Goal: Task Accomplishment & Management: Manage account settings

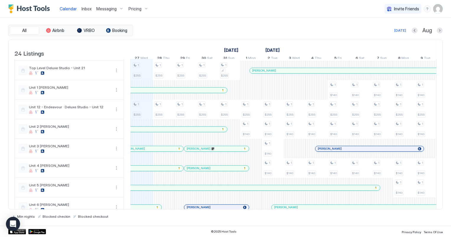
scroll to position [0, 328]
click at [86, 7] on span "Inbox" at bounding box center [87, 8] width 10 height 5
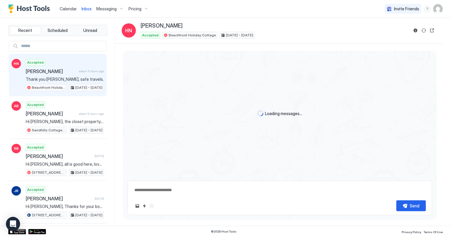
scroll to position [368, 0]
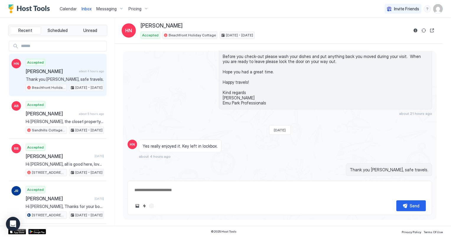
click at [67, 9] on span "Calendar" at bounding box center [68, 8] width 17 height 5
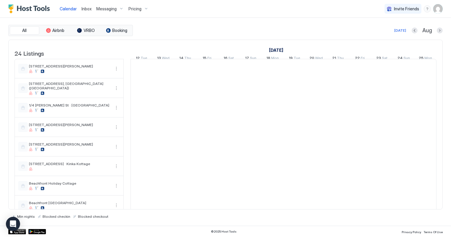
scroll to position [0, 328]
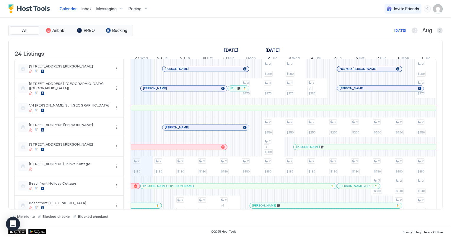
click at [82, 9] on span "Inbox" at bounding box center [87, 8] width 10 height 5
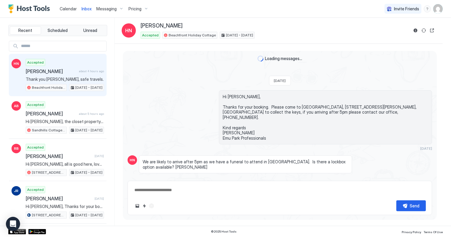
scroll to position [368, 0]
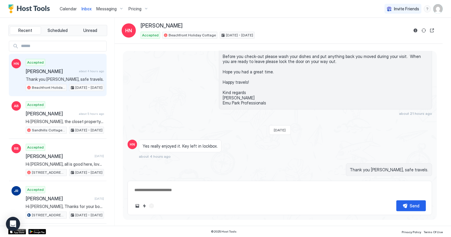
click at [71, 9] on span "Calendar" at bounding box center [68, 8] width 17 height 5
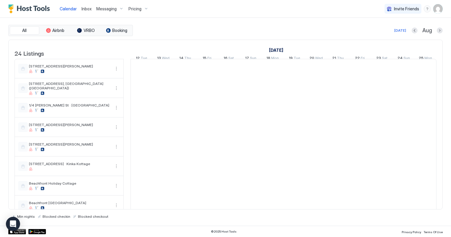
scroll to position [0, 328]
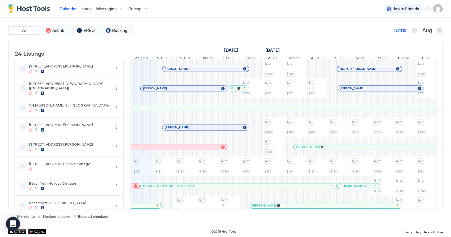
click at [84, 9] on span "Inbox" at bounding box center [87, 8] width 10 height 5
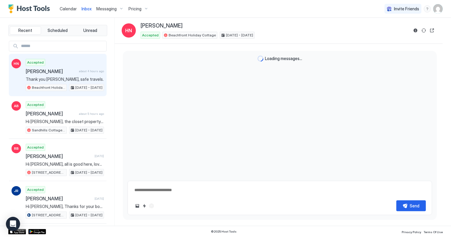
scroll to position [368, 0]
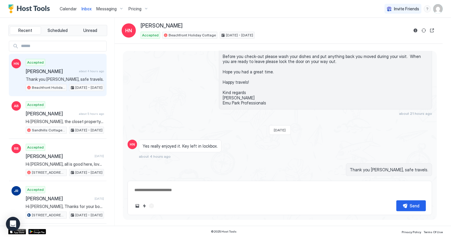
click at [67, 9] on span "Calendar" at bounding box center [68, 8] width 17 height 5
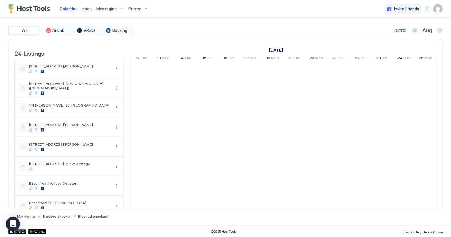
scroll to position [0, 328]
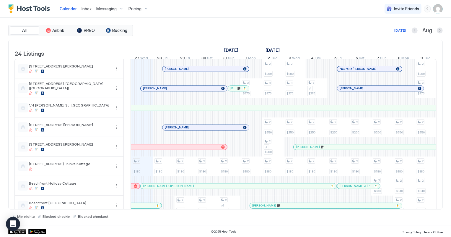
click at [138, 8] on span "Pricing" at bounding box center [135, 8] width 13 height 5
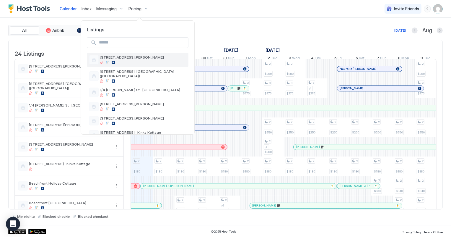
click at [120, 54] on div "[STREET_ADDRESS][PERSON_NAME]" at bounding box center [138, 60] width 102 height 14
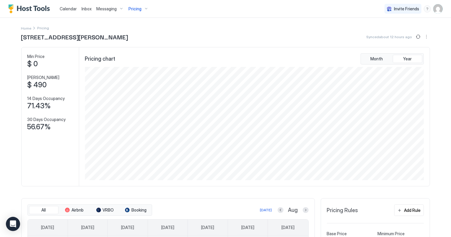
scroll to position [107, 0]
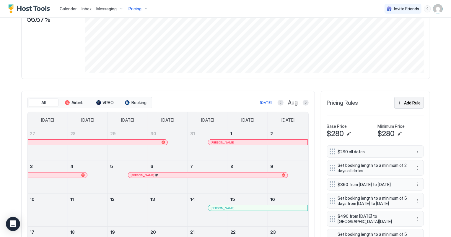
click at [413, 105] on div "Add Rule" at bounding box center [412, 103] width 17 height 6
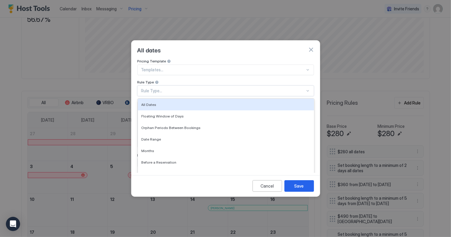
click at [157, 88] on div "Rule Type..." at bounding box center [223, 90] width 164 height 5
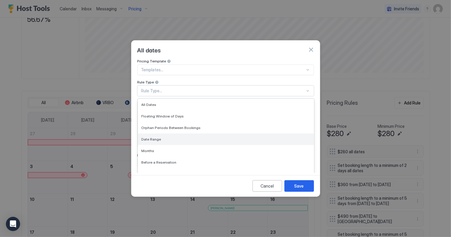
click at [149, 137] on span "Date Range" at bounding box center [152, 139] width 20 height 4
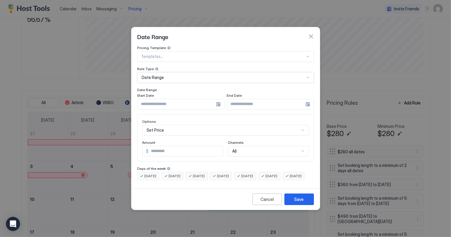
click at [163, 99] on input "Input Field" at bounding box center [177, 104] width 78 height 10
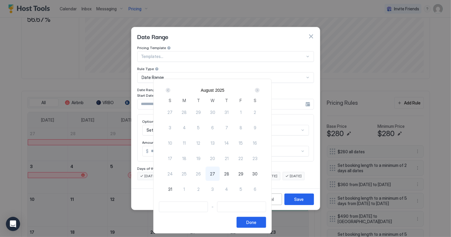
click at [260, 89] on div "Next" at bounding box center [257, 90] width 5 height 5
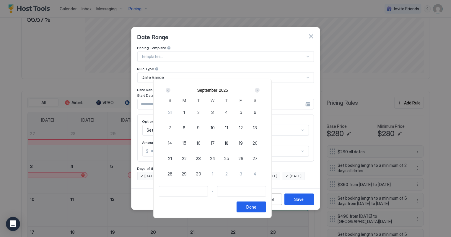
click at [260, 89] on div "Next" at bounding box center [257, 90] width 5 height 5
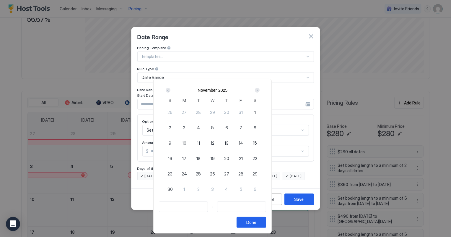
click at [260, 89] on div "Next" at bounding box center [257, 90] width 5 height 5
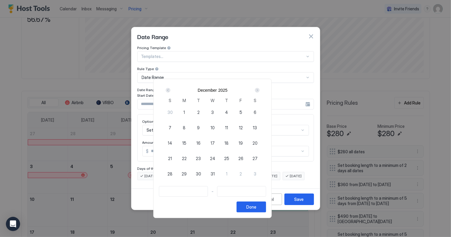
click at [260, 89] on div "Next" at bounding box center [257, 90] width 5 height 5
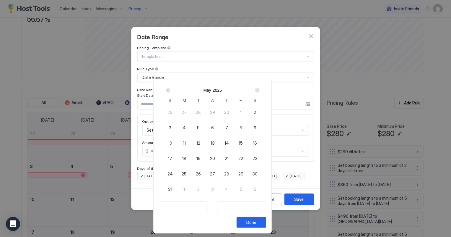
click at [170, 90] on div "Prev" at bounding box center [168, 90] width 5 height 5
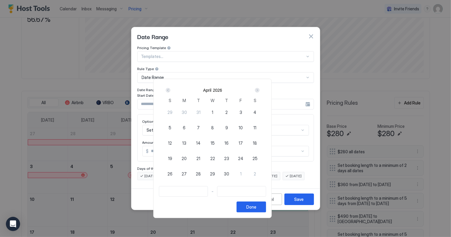
click at [248, 144] on div "17" at bounding box center [241, 143] width 14 height 14
type input "**********"
click at [257, 142] on span "18" at bounding box center [255, 143] width 4 height 6
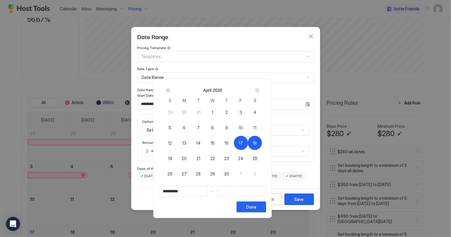
type input "**********"
click at [256, 205] on div "Done" at bounding box center [251, 207] width 10 height 6
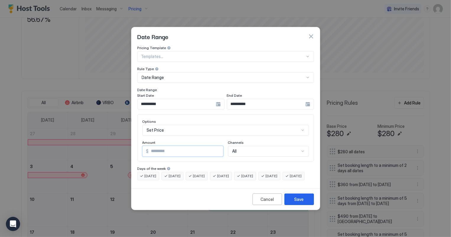
click at [182, 146] on input "*" at bounding box center [186, 151] width 74 height 10
type input "*"
type input "***"
click at [299, 201] on div "Save" at bounding box center [299, 199] width 9 height 6
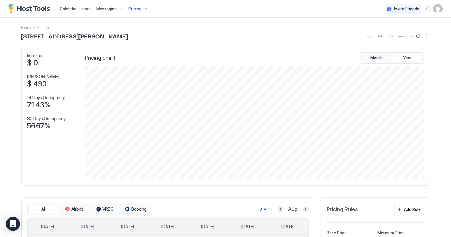
scroll to position [0, 0]
click at [134, 5] on div "Pricing" at bounding box center [138, 9] width 25 height 10
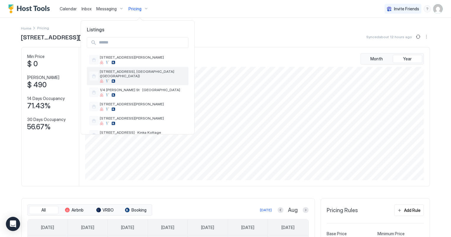
click at [130, 71] on span "[STREET_ADDRESS], [GEOGRAPHIC_DATA] ([GEOGRAPHIC_DATA])" at bounding box center [143, 73] width 86 height 9
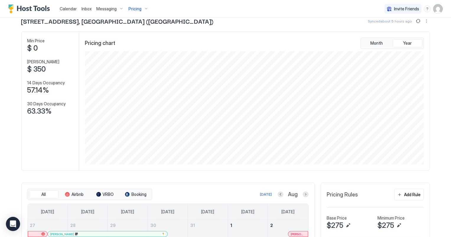
scroll to position [80, 0]
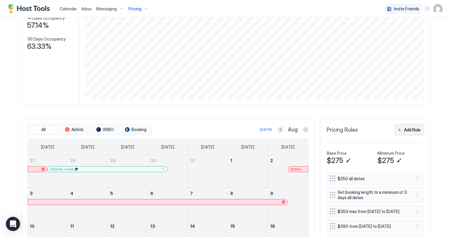
click at [410, 128] on div "Add Rule" at bounding box center [412, 129] width 17 height 6
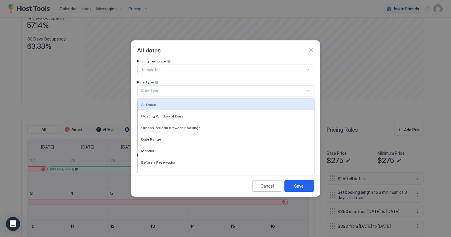
click at [162, 88] on div "Rule Type..." at bounding box center [223, 90] width 164 height 5
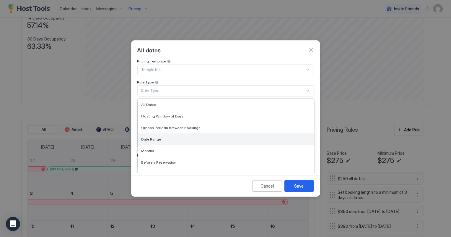
click at [157, 133] on div "Date Range" at bounding box center [226, 139] width 176 height 12
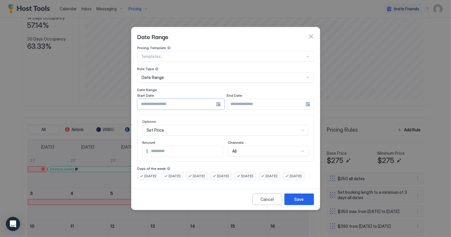
click at [165, 103] on input "Input Field" at bounding box center [177, 104] width 78 height 10
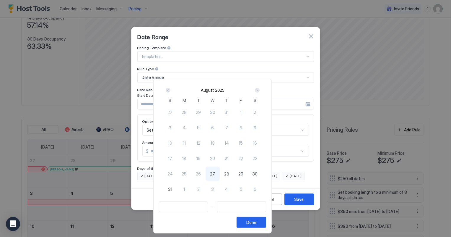
click at [260, 89] on div "Next" at bounding box center [257, 90] width 5 height 5
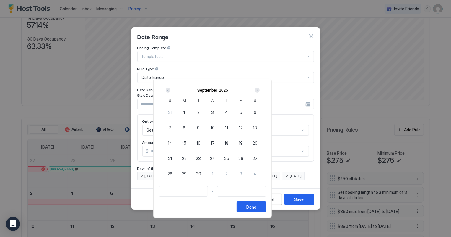
click at [260, 89] on div "Next" at bounding box center [257, 90] width 5 height 5
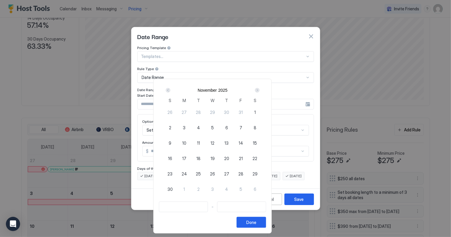
click at [260, 89] on div "Next" at bounding box center [257, 90] width 5 height 5
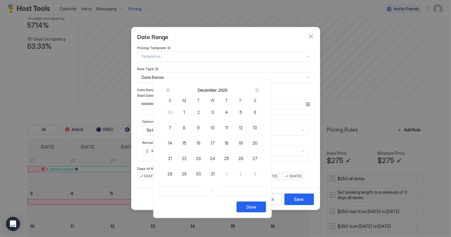
click at [260, 89] on div "Next" at bounding box center [257, 90] width 5 height 5
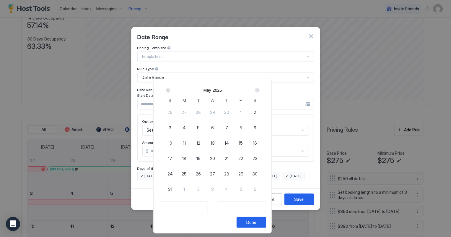
click at [170, 91] on div "Prev" at bounding box center [168, 90] width 5 height 5
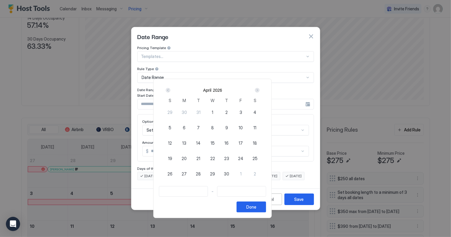
click at [243, 142] on span "17" at bounding box center [241, 143] width 4 height 6
type input "**********"
click at [257, 142] on span "18" at bounding box center [255, 143] width 4 height 6
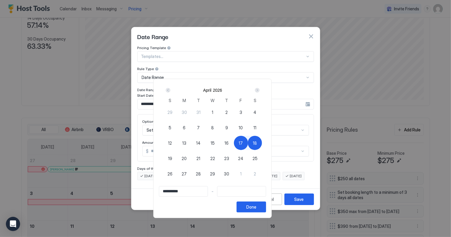
type input "**********"
click at [266, 205] on button "Done" at bounding box center [252, 206] width 30 height 11
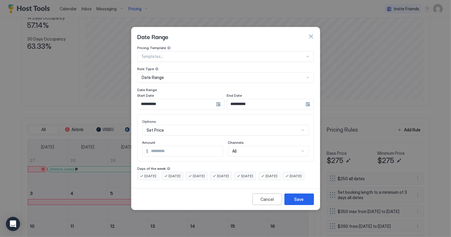
click at [160, 146] on input "*" at bounding box center [186, 151] width 74 height 10
type input "*"
type input "***"
click at [304, 204] on button "Save" at bounding box center [299, 199] width 30 height 12
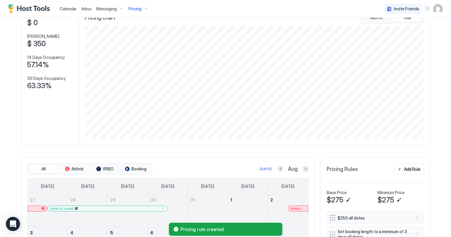
scroll to position [0, 0]
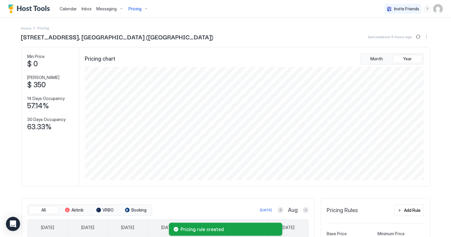
click at [135, 9] on span "Pricing" at bounding box center [135, 8] width 13 height 5
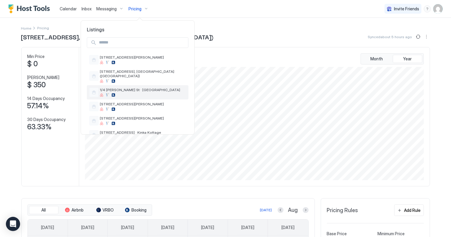
click at [143, 87] on span "1/4 [PERSON_NAME] St · [GEOGRAPHIC_DATA]" at bounding box center [143, 89] width 86 height 4
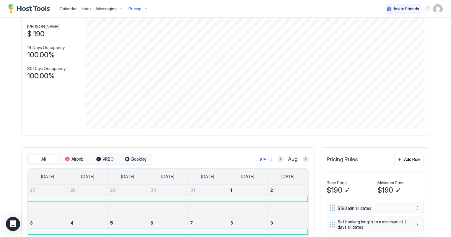
scroll to position [53, 0]
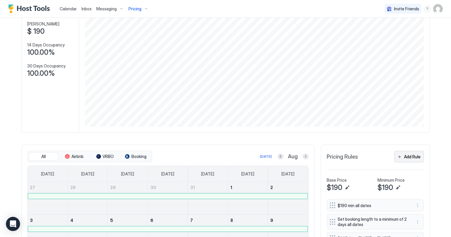
click at [410, 155] on div "Add Rule" at bounding box center [412, 156] width 17 height 6
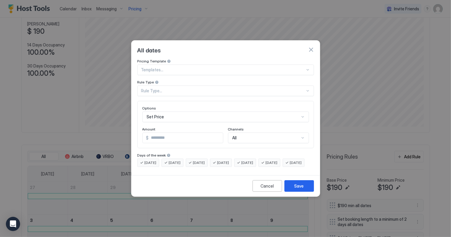
click at [158, 88] on div "Rule Type..." at bounding box center [223, 90] width 164 height 5
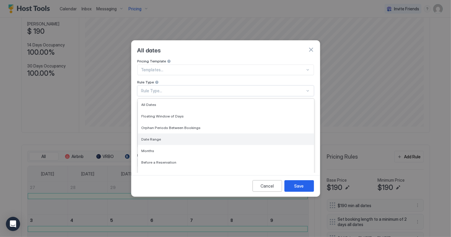
click at [154, 137] on span "Date Range" at bounding box center [152, 139] width 20 height 4
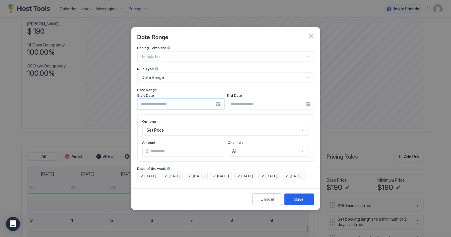
click at [156, 101] on input "Input Field" at bounding box center [177, 104] width 78 height 10
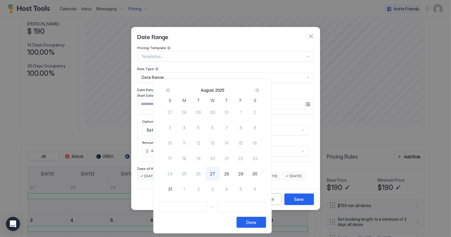
click at [260, 89] on div "Next" at bounding box center [257, 90] width 5 height 5
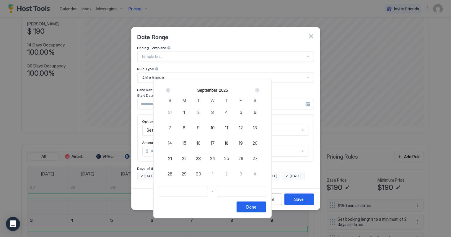
click at [260, 89] on div "Next" at bounding box center [257, 90] width 5 height 5
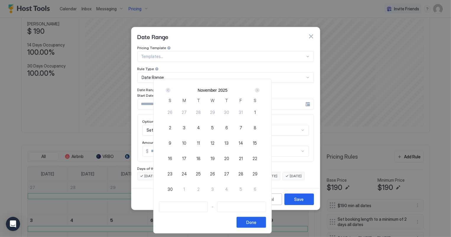
click at [260, 89] on div "Next" at bounding box center [257, 90] width 5 height 5
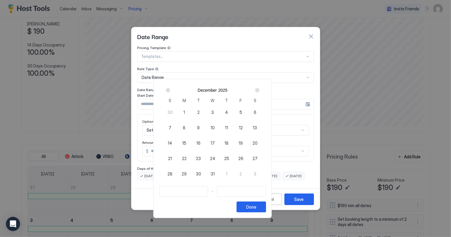
click at [260, 89] on div "Next" at bounding box center [257, 90] width 5 height 5
click at [248, 141] on div "17" at bounding box center [241, 143] width 14 height 14
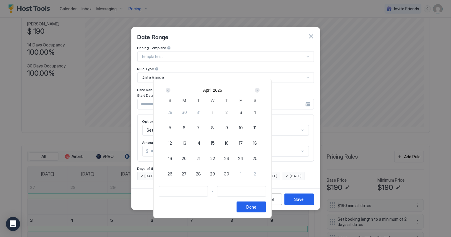
type input "**********"
click at [257, 141] on span "18" at bounding box center [255, 143] width 4 height 6
type input "**********"
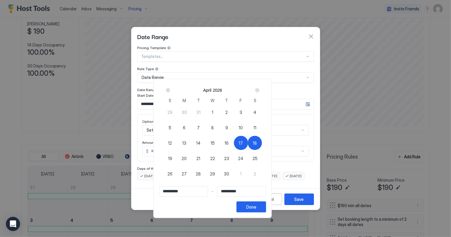
click at [256, 205] on div "Done" at bounding box center [251, 207] width 10 height 6
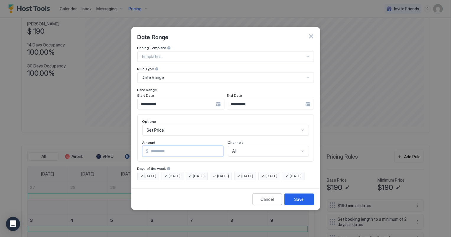
click at [171, 146] on input "*" at bounding box center [186, 151] width 74 height 10
type input "*"
type input "***"
click at [296, 202] on div "Save" at bounding box center [299, 199] width 9 height 6
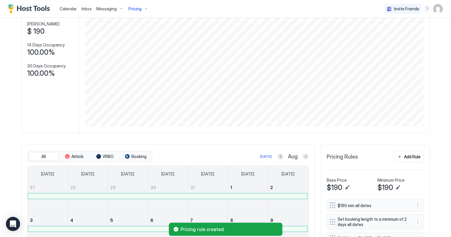
click at [134, 8] on span "Pricing" at bounding box center [135, 8] width 13 height 5
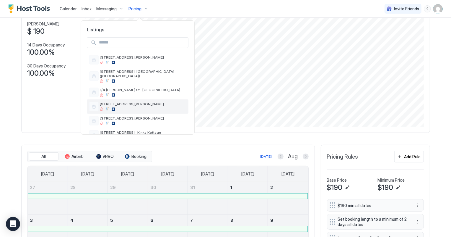
click at [120, 102] on span "[STREET_ADDRESS][PERSON_NAME]" at bounding box center [143, 104] width 86 height 4
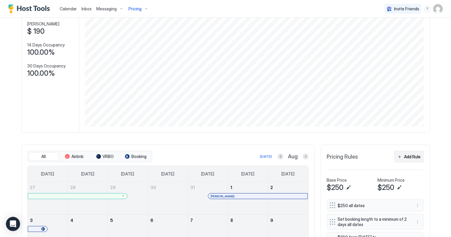
click at [413, 156] on div "Add Rule" at bounding box center [412, 156] width 17 height 6
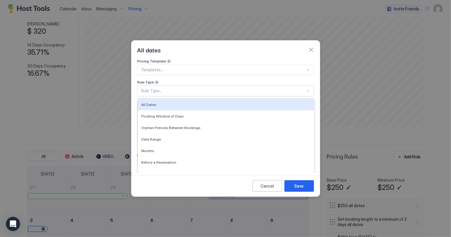
click at [167, 89] on div "Rule Type..." at bounding box center [225, 90] width 177 height 11
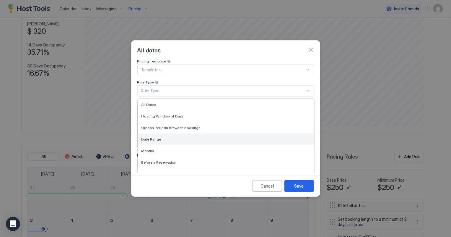
click at [150, 137] on span "Date Range" at bounding box center [152, 139] width 20 height 4
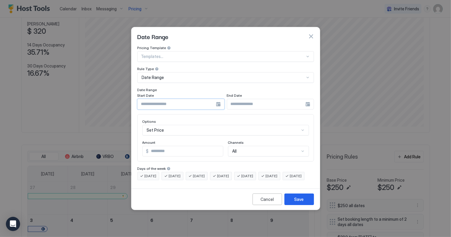
click at [164, 99] on input "Input Field" at bounding box center [177, 104] width 78 height 10
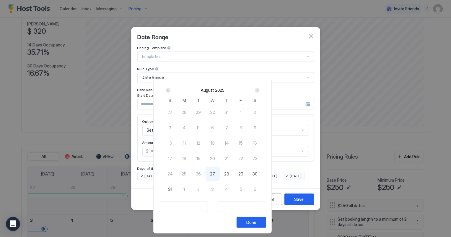
click at [260, 89] on div "Next" at bounding box center [257, 90] width 5 height 5
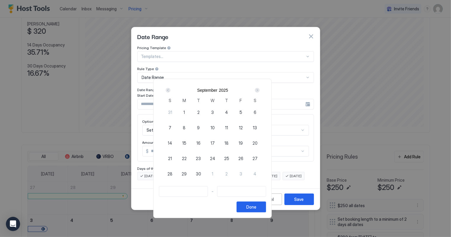
click at [260, 89] on div "Next" at bounding box center [257, 90] width 5 height 5
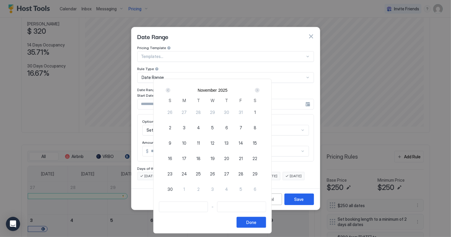
click at [260, 89] on div "Next" at bounding box center [257, 90] width 5 height 5
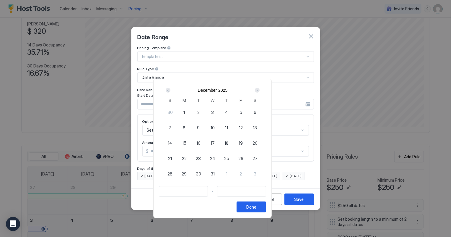
click at [260, 89] on div "Next" at bounding box center [257, 90] width 5 height 5
click at [248, 139] on div "17" at bounding box center [241, 143] width 14 height 14
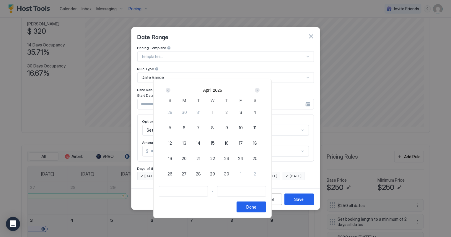
type input "**********"
click at [257, 142] on span "18" at bounding box center [255, 143] width 4 height 6
type input "**********"
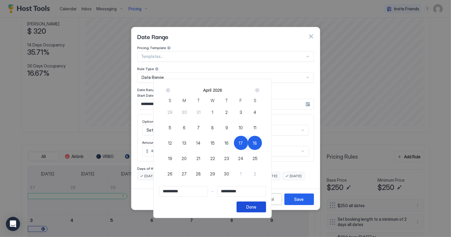
click at [256, 208] on div "Done" at bounding box center [251, 207] width 10 height 6
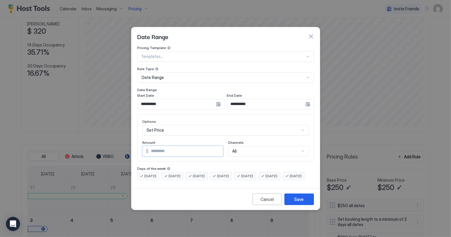
click at [175, 148] on input "*" at bounding box center [186, 151] width 74 height 10
type input "*"
type input "***"
click at [303, 202] on div "Save" at bounding box center [299, 199] width 9 height 6
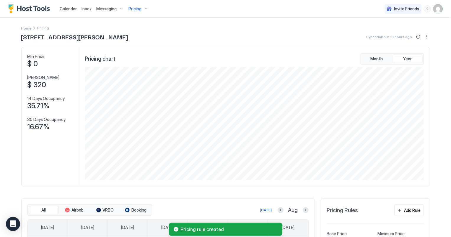
click at [131, 8] on span "Pricing" at bounding box center [135, 8] width 13 height 5
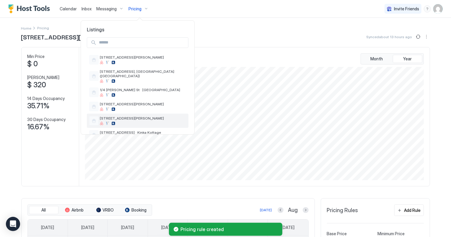
click at [124, 113] on div "[STREET_ADDRESS][PERSON_NAME]" at bounding box center [138, 120] width 102 height 14
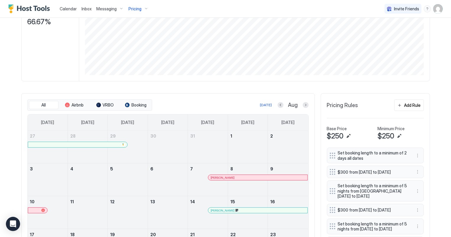
scroll to position [107, 0]
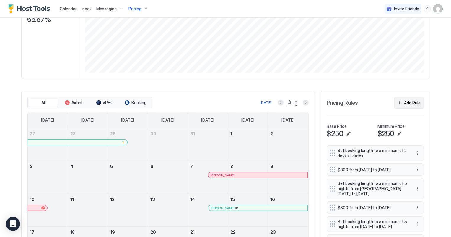
click at [405, 103] on div "Add Rule" at bounding box center [412, 103] width 17 height 6
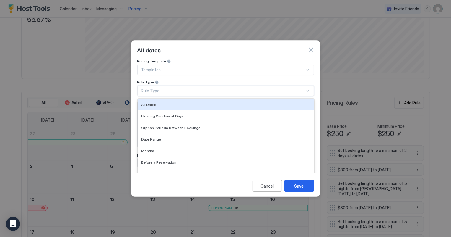
click at [167, 88] on div "Rule Type..." at bounding box center [223, 90] width 164 height 5
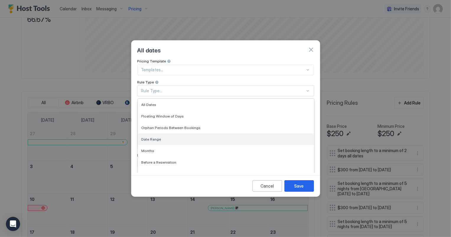
click at [156, 137] on span "Date Range" at bounding box center [152, 139] width 20 height 4
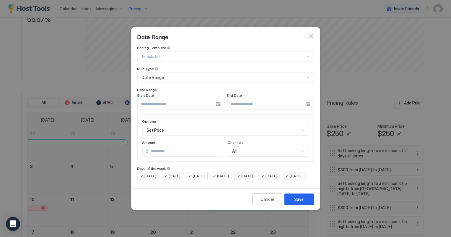
click at [153, 100] on input "Input Field" at bounding box center [177, 104] width 78 height 10
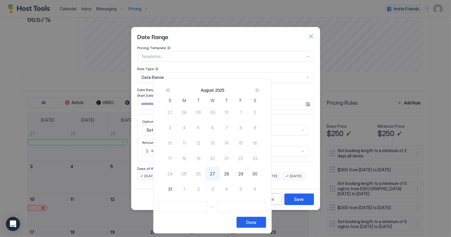
click at [260, 89] on div "Next" at bounding box center [257, 90] width 5 height 5
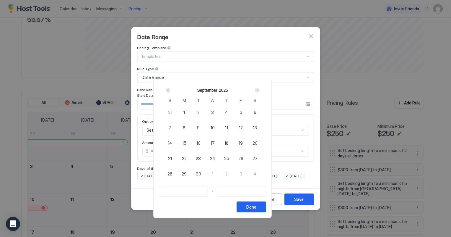
click at [260, 89] on div "Next" at bounding box center [257, 90] width 5 height 5
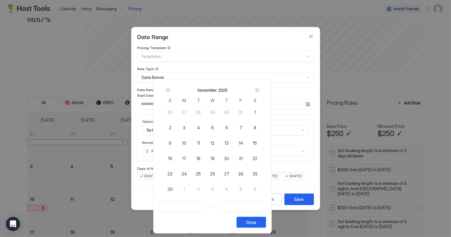
click at [260, 89] on div "Next" at bounding box center [257, 90] width 5 height 5
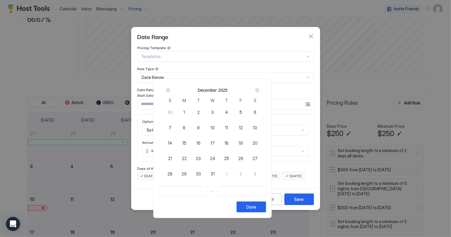
click at [260, 89] on div "Next" at bounding box center [257, 90] width 5 height 5
click at [248, 140] on div "17" at bounding box center [241, 143] width 14 height 14
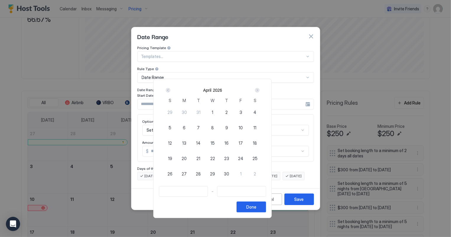
type input "**********"
click at [262, 142] on div "18" at bounding box center [255, 143] width 14 height 14
type input "**********"
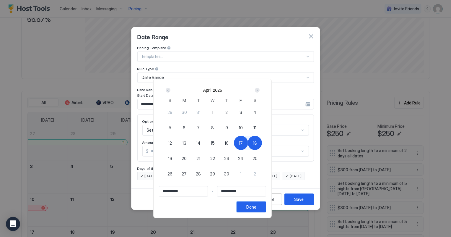
click at [266, 210] on button "Done" at bounding box center [252, 206] width 30 height 11
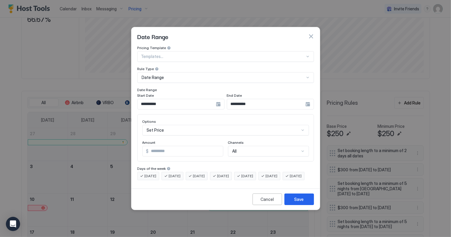
click at [152, 146] on input "*" at bounding box center [186, 151] width 74 height 10
type input "*"
type input "***"
click at [300, 202] on div "Save" at bounding box center [299, 199] width 9 height 6
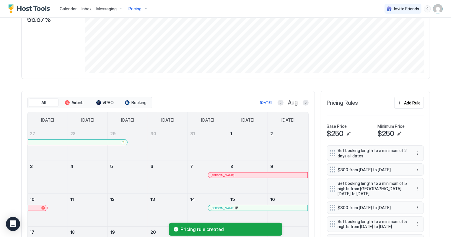
scroll to position [0, 0]
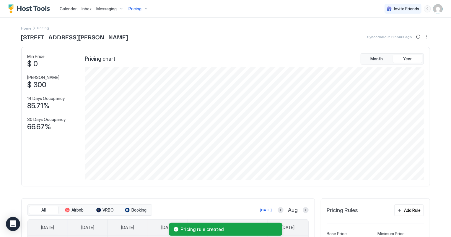
click at [136, 7] on span "Pricing" at bounding box center [135, 8] width 13 height 5
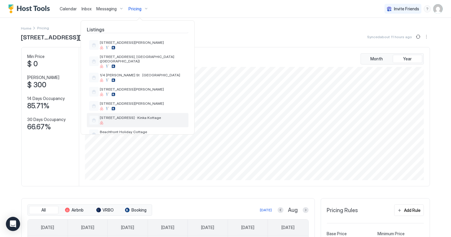
scroll to position [27, 0]
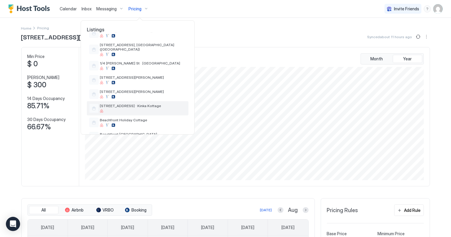
click at [134, 103] on span "[STREET_ADDRESS] · Kinka Kottage" at bounding box center [143, 105] width 86 height 4
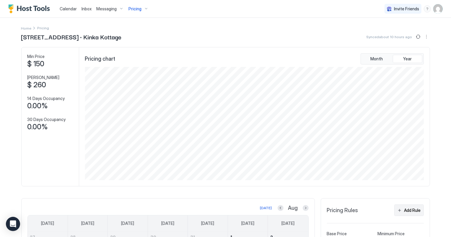
click at [409, 207] on div "Add Rule" at bounding box center [412, 210] width 17 height 6
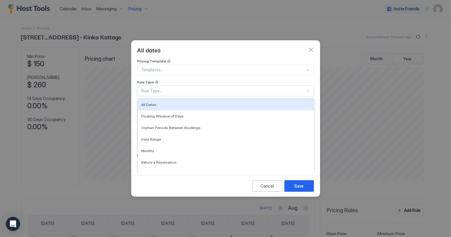
click at [174, 88] on div "Rule Type..." at bounding box center [223, 90] width 164 height 5
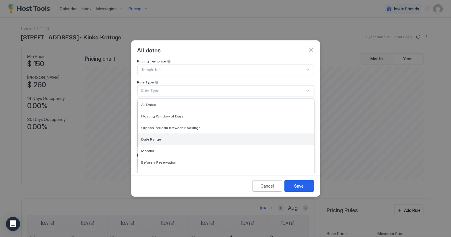
click at [160, 133] on div "Date Range" at bounding box center [226, 139] width 176 height 12
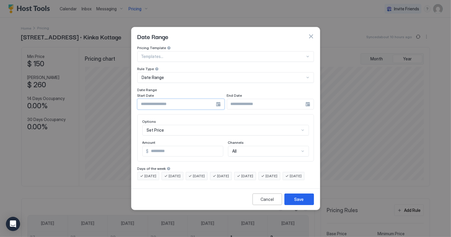
click at [169, 101] on input "Input Field" at bounding box center [177, 104] width 78 height 10
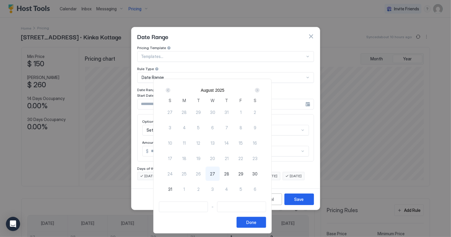
click at [261, 87] on div "Next" at bounding box center [257, 90] width 7 height 7
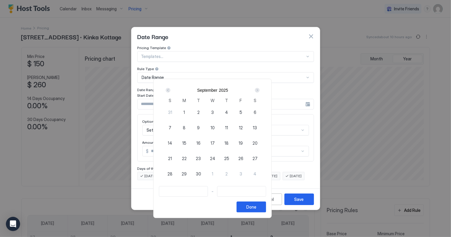
click at [261, 87] on div "Next" at bounding box center [257, 90] width 7 height 7
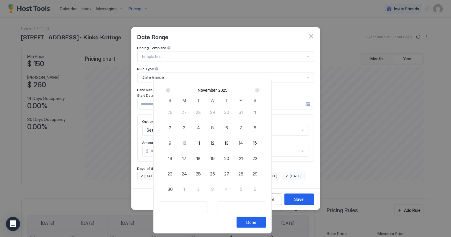
click at [261, 87] on div "Next" at bounding box center [257, 90] width 7 height 7
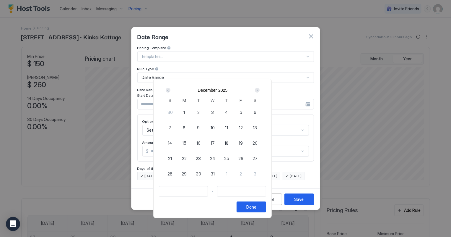
click at [261, 87] on div "Next" at bounding box center [257, 90] width 7 height 7
click at [243, 142] on span "17" at bounding box center [241, 143] width 4 height 6
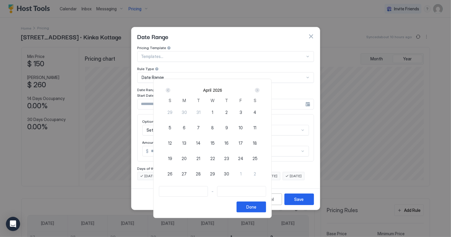
type input "**********"
click at [257, 142] on span "18" at bounding box center [255, 143] width 4 height 6
type input "**********"
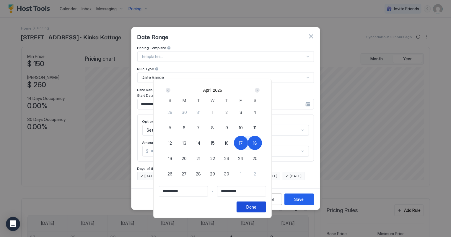
click at [256, 209] on div "Done" at bounding box center [251, 207] width 10 height 6
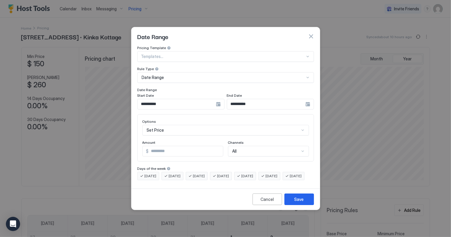
click at [156, 146] on input "*" at bounding box center [186, 151] width 74 height 10
type input "*"
type input "***"
click at [312, 205] on button "Save" at bounding box center [299, 199] width 30 height 12
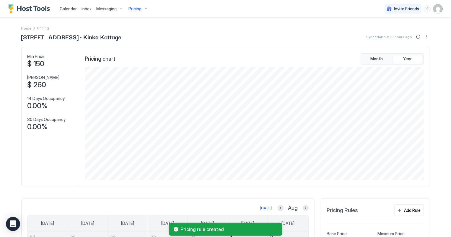
click at [136, 7] on span "Pricing" at bounding box center [135, 8] width 13 height 5
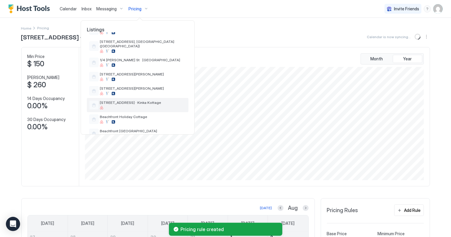
scroll to position [53, 0]
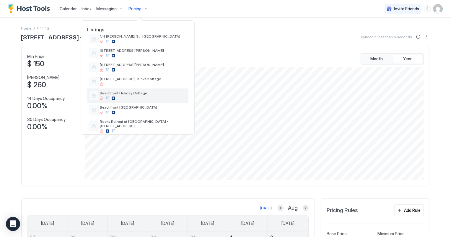
click at [121, 93] on span "Beachfront Holiday Cottage" at bounding box center [143, 93] width 86 height 4
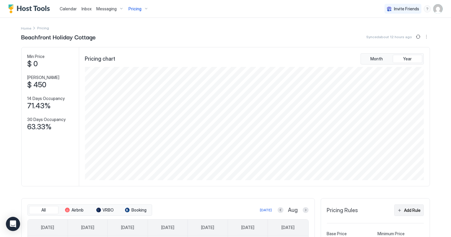
click at [409, 208] on div "Add Rule" at bounding box center [412, 210] width 17 height 6
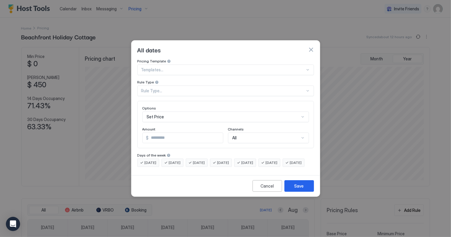
click at [162, 88] on div "Rule Type..." at bounding box center [223, 90] width 164 height 5
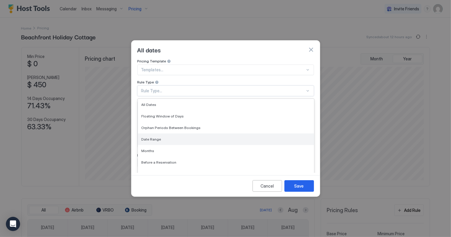
click at [150, 137] on span "Date Range" at bounding box center [152, 139] width 20 height 4
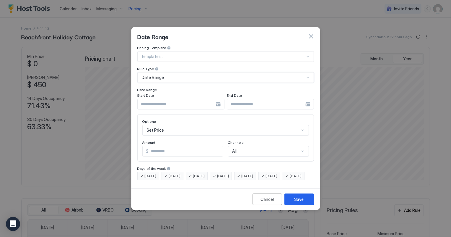
click at [161, 100] on input "Input Field" at bounding box center [177, 104] width 78 height 10
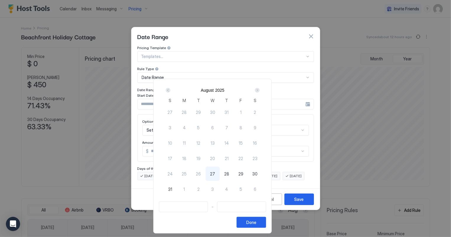
click at [260, 89] on div "Next" at bounding box center [257, 90] width 5 height 5
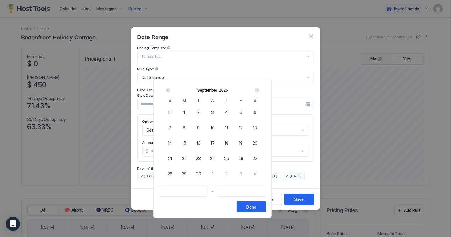
click at [260, 89] on div "Next" at bounding box center [257, 90] width 5 height 5
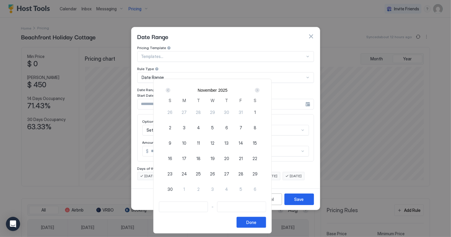
click at [260, 89] on div "Next" at bounding box center [257, 90] width 5 height 5
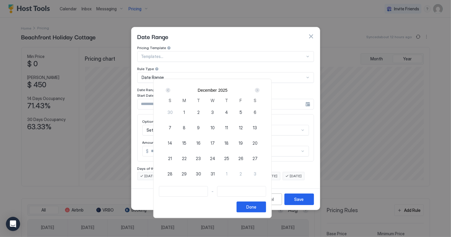
click at [260, 89] on div "Next" at bounding box center [257, 90] width 5 height 5
click at [243, 142] on span "17" at bounding box center [241, 143] width 4 height 6
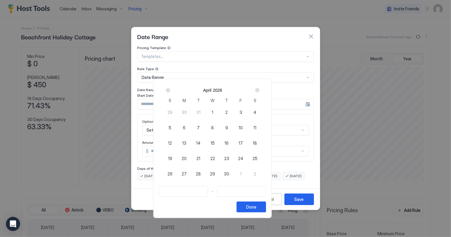
type input "**********"
click at [257, 143] on span "18" at bounding box center [255, 143] width 4 height 6
type input "**********"
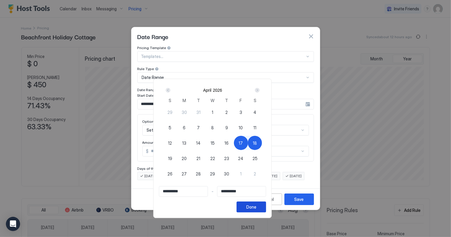
click at [256, 207] on div "Done" at bounding box center [251, 207] width 10 height 6
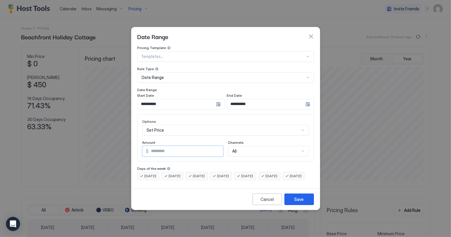
click at [163, 146] on input "*" at bounding box center [186, 151] width 74 height 10
type input "*"
type input "***"
click at [304, 202] on button "Save" at bounding box center [299, 199] width 30 height 12
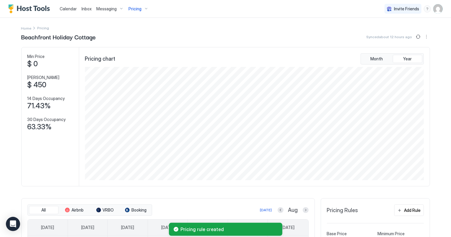
click at [142, 7] on div "Pricing" at bounding box center [138, 9] width 25 height 10
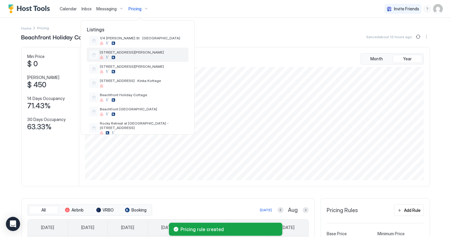
scroll to position [53, 0]
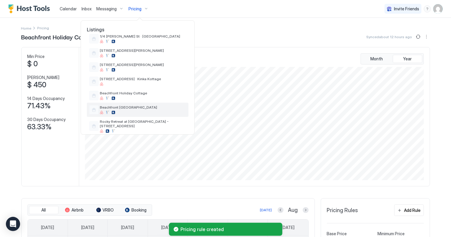
click at [131, 107] on span "Beachfront [GEOGRAPHIC_DATA]" at bounding box center [143, 107] width 86 height 4
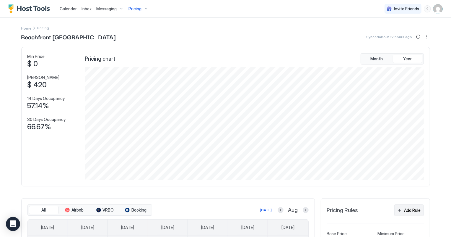
click at [408, 210] on div "Add Rule" at bounding box center [412, 210] width 17 height 6
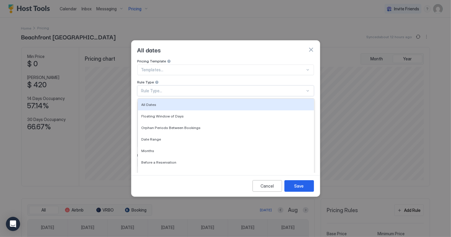
click at [151, 88] on div "Rule Type..." at bounding box center [223, 90] width 164 height 5
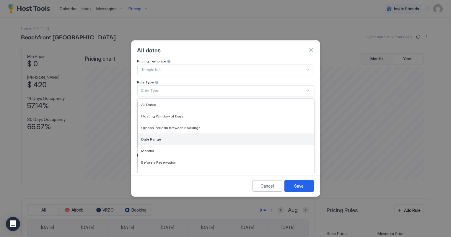
click at [149, 137] on span "Date Range" at bounding box center [152, 139] width 20 height 4
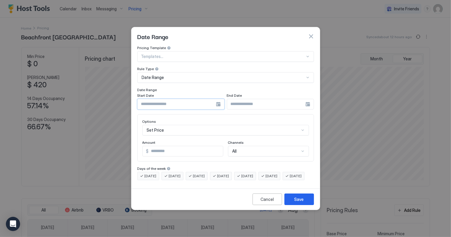
click at [165, 99] on input "Input Field" at bounding box center [177, 104] width 78 height 10
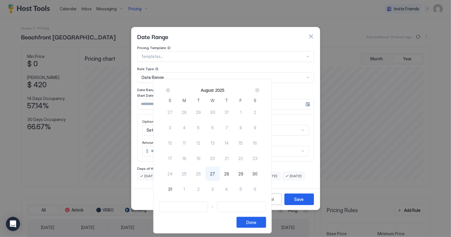
click at [260, 89] on div "Next" at bounding box center [257, 90] width 5 height 5
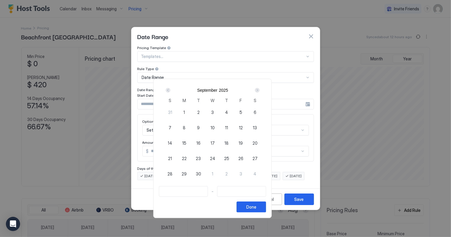
click at [260, 89] on div "Next" at bounding box center [257, 90] width 5 height 5
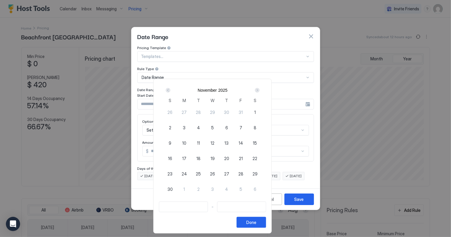
click at [260, 89] on div "Next" at bounding box center [257, 90] width 5 height 5
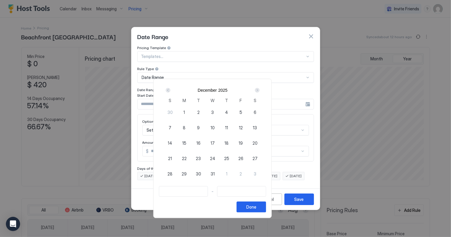
click at [260, 89] on div "Next" at bounding box center [257, 90] width 5 height 5
click at [243, 143] on span "17" at bounding box center [241, 143] width 4 height 6
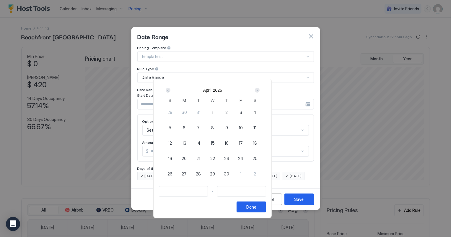
type input "**********"
click at [257, 143] on span "18" at bounding box center [255, 143] width 4 height 6
type input "**********"
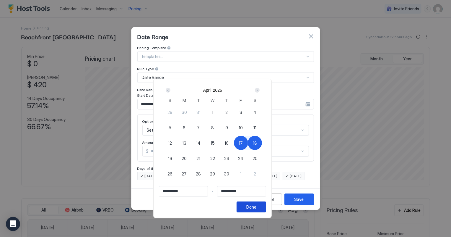
click at [266, 207] on button "Done" at bounding box center [252, 206] width 30 height 11
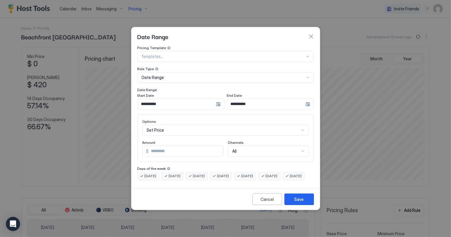
click at [174, 146] on input "*" at bounding box center [186, 151] width 74 height 10
type input "*"
click at [216, 99] on input "**********" at bounding box center [177, 104] width 78 height 10
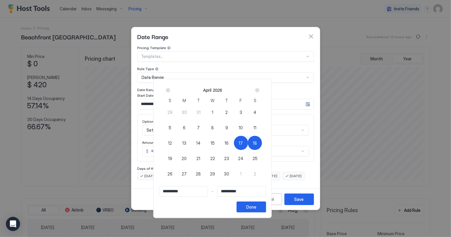
click at [243, 142] on span "17" at bounding box center [241, 143] width 4 height 6
type input "**********"
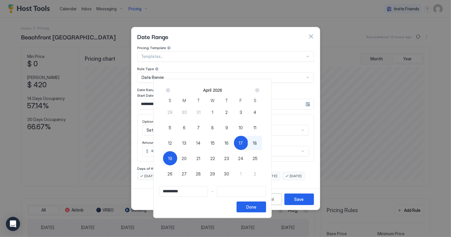
click at [172, 157] on span "19" at bounding box center [170, 158] width 4 height 6
type input "**********"
click at [243, 142] on span "17" at bounding box center [241, 143] width 4 height 6
click at [248, 142] on div "17" at bounding box center [241, 143] width 14 height 14
type input "**********"
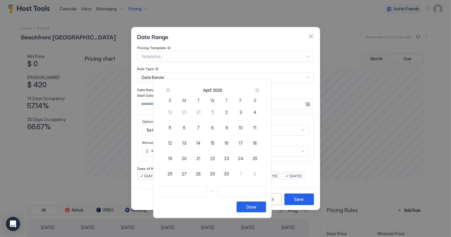
type input "**********"
click at [257, 142] on span "18" at bounding box center [255, 143] width 4 height 6
type input "**********"
click at [256, 208] on div "Done" at bounding box center [251, 207] width 10 height 6
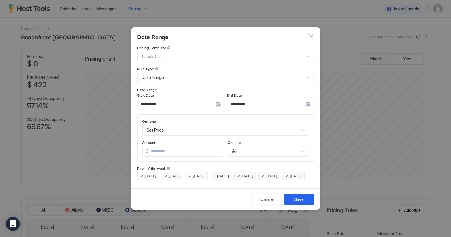
click at [157, 146] on input "Input Field" at bounding box center [186, 151] width 74 height 10
type input "***"
click at [298, 201] on div "Save" at bounding box center [299, 199] width 9 height 6
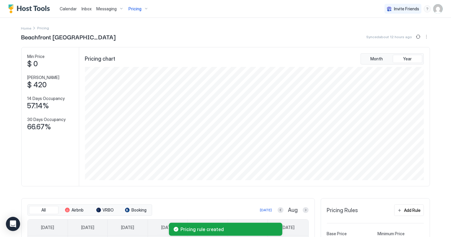
click at [132, 7] on span "Pricing" at bounding box center [135, 8] width 13 height 5
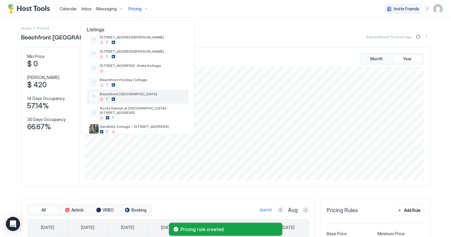
scroll to position [80, 0]
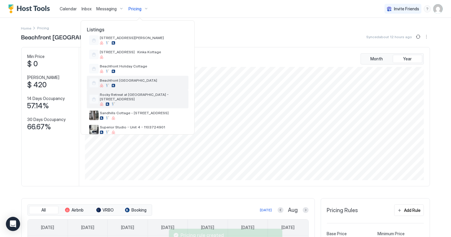
click at [150, 94] on span "Rocky Retreat at [GEOGRAPHIC_DATA] - [STREET_ADDRESS]" at bounding box center [143, 96] width 86 height 9
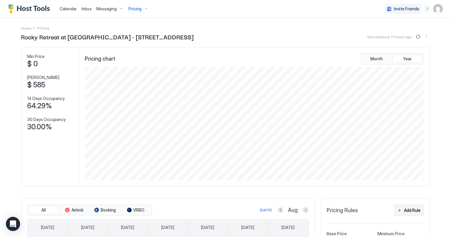
click at [414, 210] on div "Add Rule" at bounding box center [412, 210] width 17 height 6
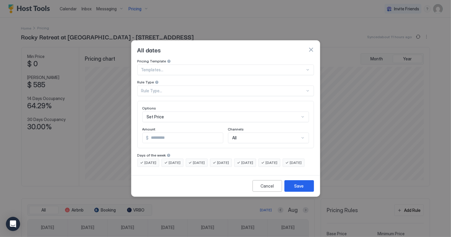
click at [155, 88] on div "Rule Type..." at bounding box center [223, 90] width 164 height 5
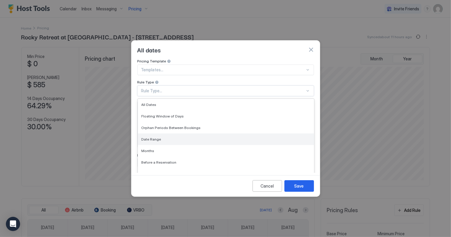
click at [153, 137] on span "Date Range" at bounding box center [152, 139] width 20 height 4
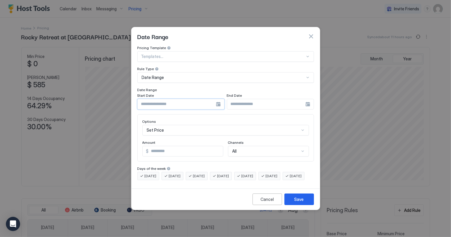
click at [167, 100] on input "Input Field" at bounding box center [177, 104] width 78 height 10
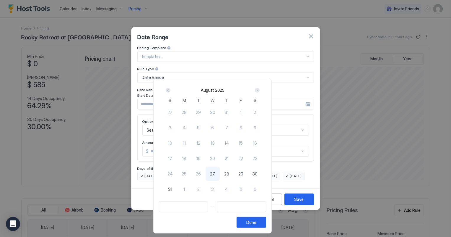
click at [260, 90] on div "Next" at bounding box center [257, 90] width 5 height 5
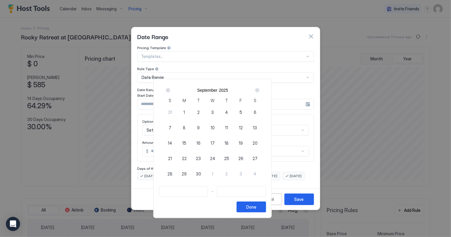
click at [260, 90] on div "Next" at bounding box center [257, 90] width 5 height 5
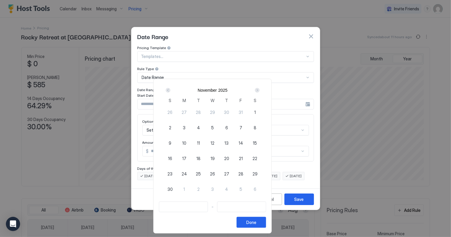
click at [260, 90] on div "Next" at bounding box center [257, 90] width 5 height 5
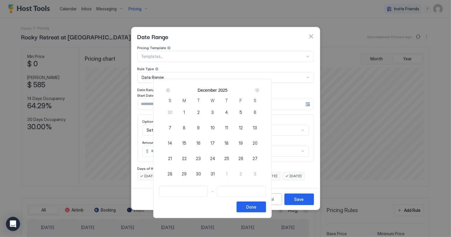
click at [260, 90] on div "Next" at bounding box center [257, 90] width 5 height 5
click at [243, 142] on span "17" at bounding box center [241, 143] width 4 height 6
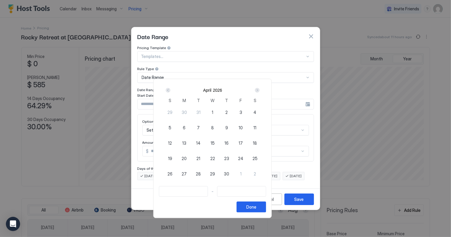
type input "**********"
click at [257, 140] on span "18" at bounding box center [255, 143] width 4 height 6
type input "**********"
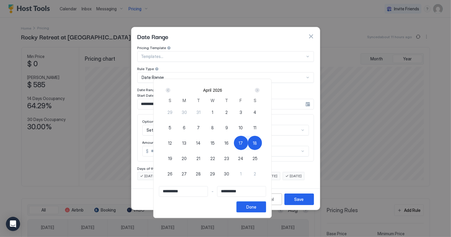
click at [256, 206] on div "Done" at bounding box center [251, 207] width 10 height 6
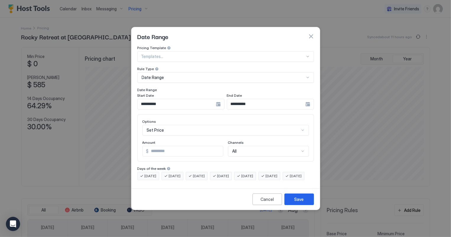
click at [173, 146] on input "*" at bounding box center [186, 151] width 74 height 10
type input "*"
type input "***"
click at [309, 205] on button "Save" at bounding box center [299, 199] width 30 height 12
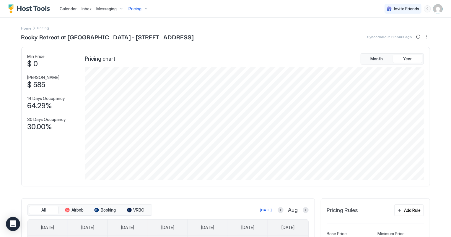
click at [137, 10] on span "Pricing" at bounding box center [135, 8] width 13 height 5
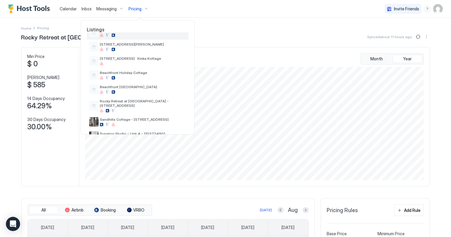
scroll to position [80, 0]
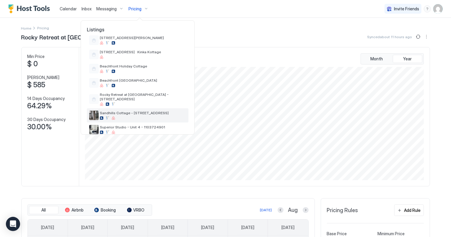
click at [147, 110] on span "Sandhills Cottage - [STREET_ADDRESS]" at bounding box center [143, 112] width 86 height 4
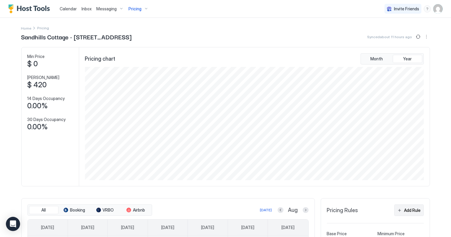
click at [413, 209] on div "Add Rule" at bounding box center [412, 210] width 17 height 6
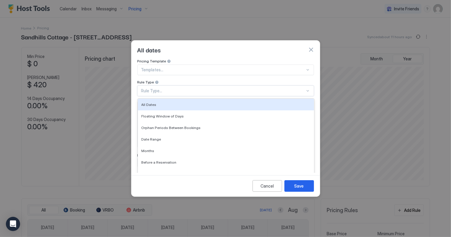
click at [150, 88] on div "Rule Type..." at bounding box center [223, 90] width 164 height 5
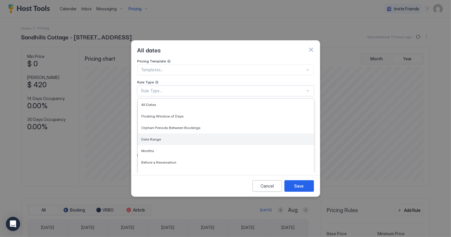
click at [148, 137] on span "Date Range" at bounding box center [152, 139] width 20 height 4
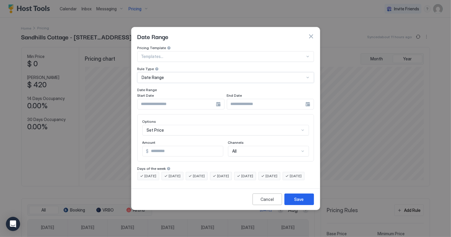
click at [175, 100] on input "Input Field" at bounding box center [177, 104] width 78 height 10
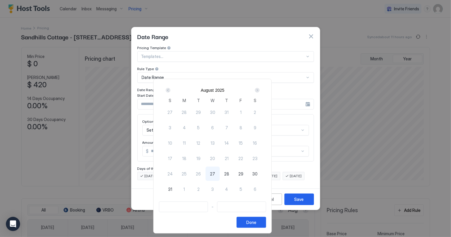
click at [260, 91] on div "Next" at bounding box center [257, 90] width 5 height 5
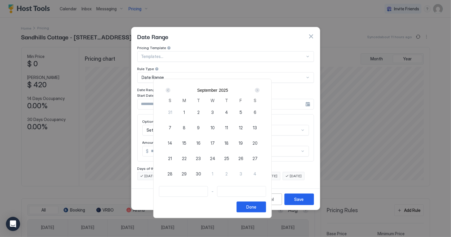
click at [260, 91] on div "Next" at bounding box center [257, 90] width 5 height 5
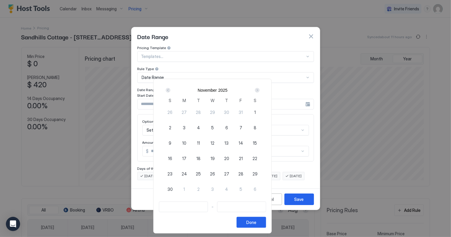
click at [260, 91] on div "Next" at bounding box center [257, 90] width 5 height 5
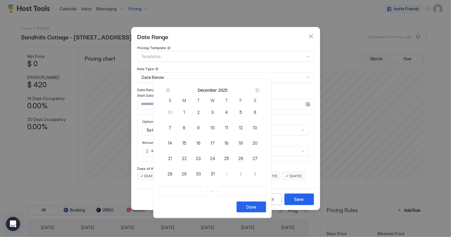
click at [260, 91] on div "Next" at bounding box center [257, 90] width 5 height 5
click at [243, 142] on span "17" at bounding box center [241, 143] width 4 height 6
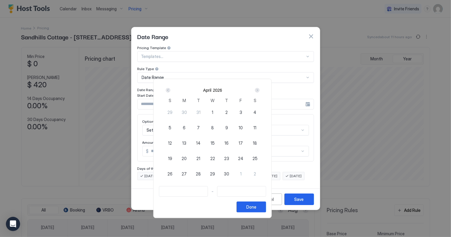
type input "**********"
click at [257, 142] on span "18" at bounding box center [255, 143] width 4 height 6
type input "**********"
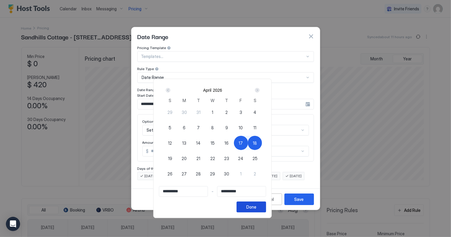
click at [266, 204] on button "Done" at bounding box center [252, 206] width 30 height 11
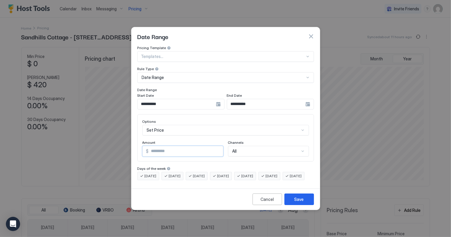
click at [169, 146] on input "*" at bounding box center [186, 151] width 74 height 10
type input "*"
type input "***"
click at [295, 202] on div "Save" at bounding box center [299, 199] width 9 height 6
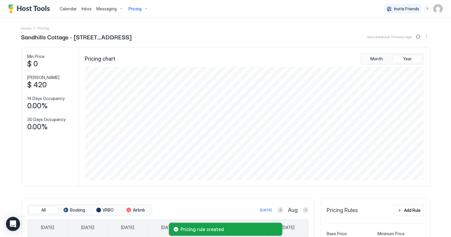
click at [133, 10] on span "Pricing" at bounding box center [135, 8] width 13 height 5
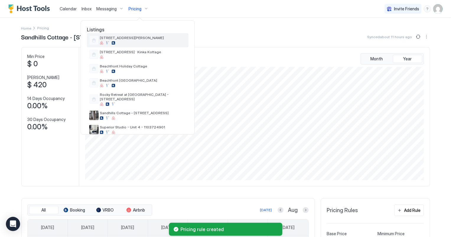
scroll to position [107, 0]
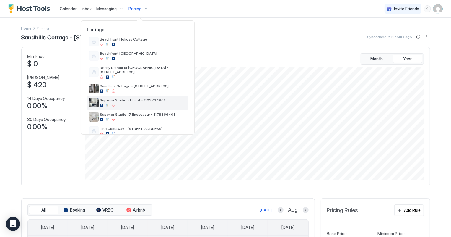
click at [133, 98] on span "Superior Studio - Unit 4 - 1103724901" at bounding box center [143, 100] width 86 height 4
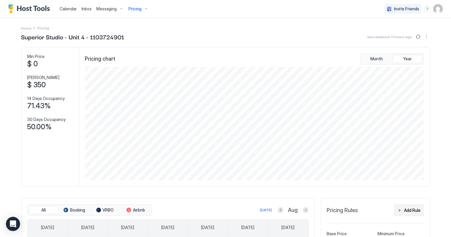
click at [407, 211] on div "Add Rule" at bounding box center [412, 210] width 17 height 6
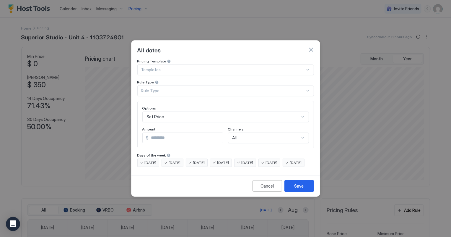
click at [157, 85] on div "Rule Type..." at bounding box center [225, 90] width 177 height 11
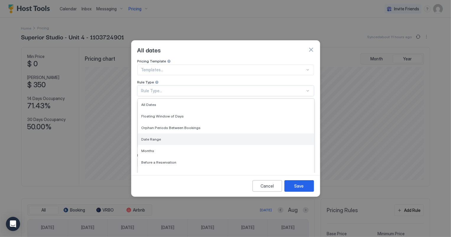
click at [151, 137] on span "Date Range" at bounding box center [152, 139] width 20 height 4
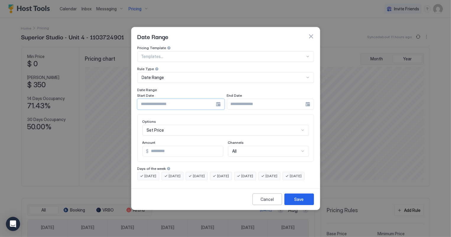
click at [156, 99] on input "Input Field" at bounding box center [177, 104] width 78 height 10
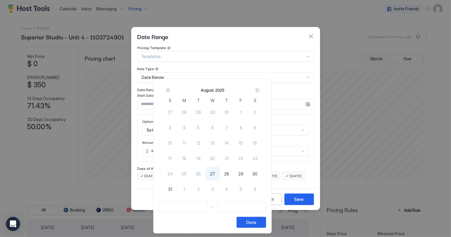
click at [260, 90] on div "Next" at bounding box center [257, 90] width 5 height 5
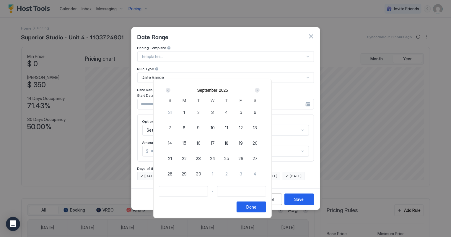
click at [260, 90] on div "Next" at bounding box center [257, 90] width 5 height 5
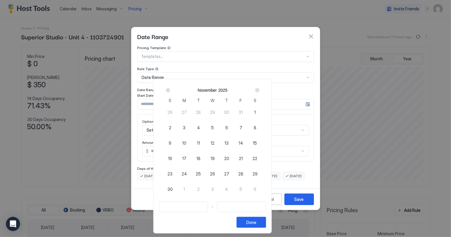
click at [260, 90] on div "Next" at bounding box center [257, 90] width 5 height 5
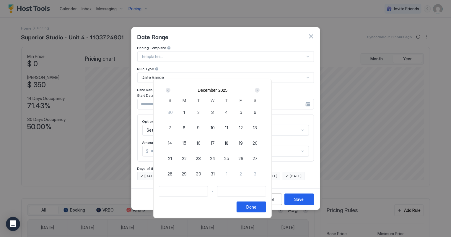
click at [260, 90] on div "Next" at bounding box center [257, 90] width 5 height 5
click at [243, 140] on span "17" at bounding box center [241, 143] width 4 height 6
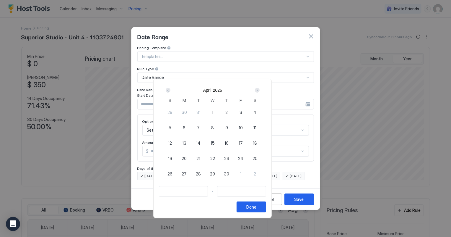
type input "**********"
click at [257, 143] on span "18" at bounding box center [255, 143] width 4 height 6
type input "**********"
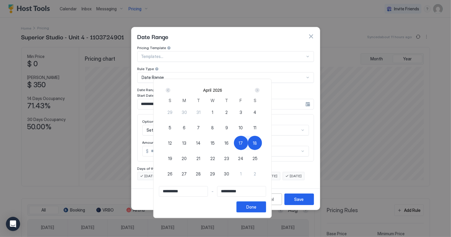
click at [266, 209] on button "Done" at bounding box center [252, 206] width 30 height 11
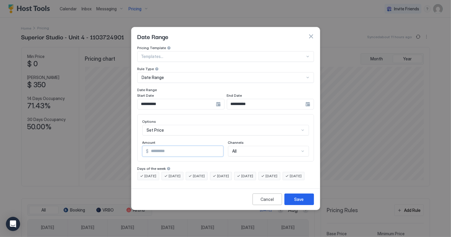
click at [160, 146] on input "*" at bounding box center [186, 151] width 74 height 10
type input "*"
type input "***"
click at [305, 201] on button "Save" at bounding box center [299, 199] width 30 height 12
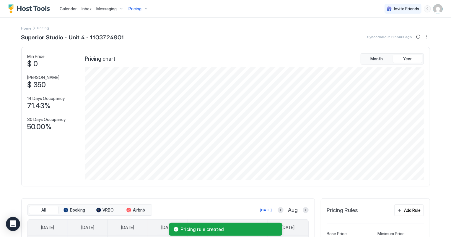
click at [131, 8] on span "Pricing" at bounding box center [135, 8] width 13 height 5
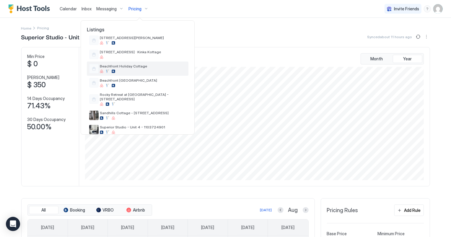
scroll to position [107, 0]
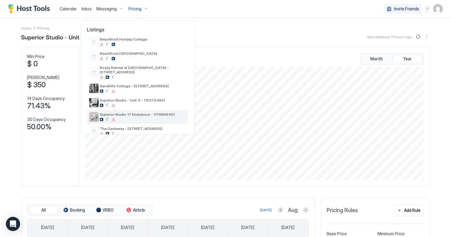
click at [133, 112] on span "Superior Studio 17 Endeavour - 1178866401" at bounding box center [143, 114] width 86 height 4
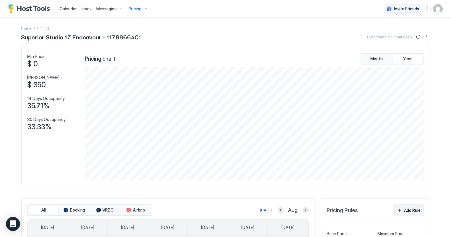
click at [416, 207] on div "Add Rule" at bounding box center [412, 210] width 17 height 6
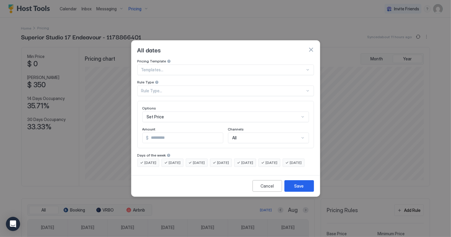
click at [158, 88] on div "Rule Type..." at bounding box center [223, 90] width 164 height 5
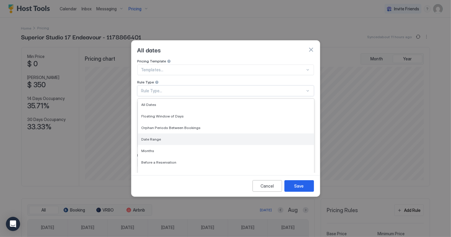
click at [145, 137] on span "Date Range" at bounding box center [152, 139] width 20 height 4
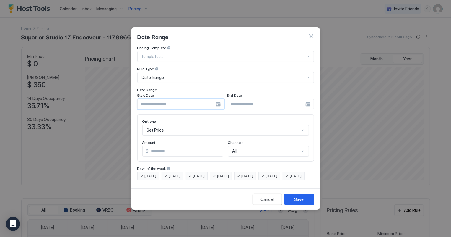
click at [162, 99] on input "Input Field" at bounding box center [177, 104] width 78 height 10
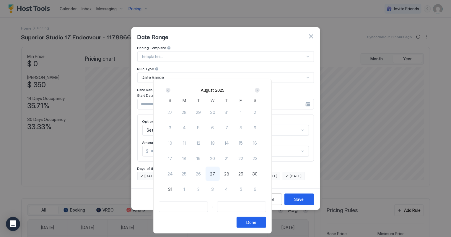
click at [260, 90] on div "Next" at bounding box center [257, 90] width 5 height 5
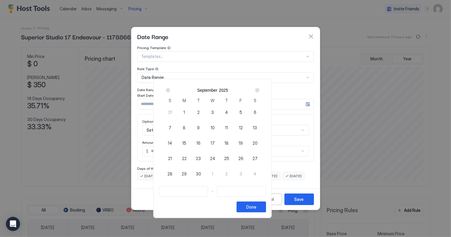
click at [260, 90] on div "Next" at bounding box center [257, 90] width 5 height 5
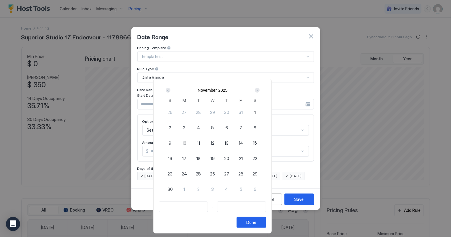
click at [260, 90] on div "Next" at bounding box center [257, 90] width 5 height 5
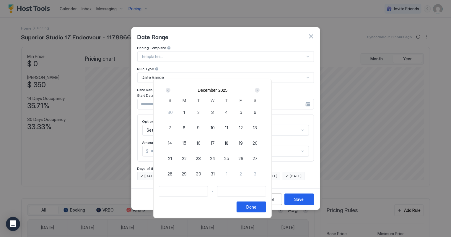
click at [260, 90] on div "Next" at bounding box center [257, 90] width 5 height 5
click at [243, 141] on span "17" at bounding box center [241, 143] width 4 height 6
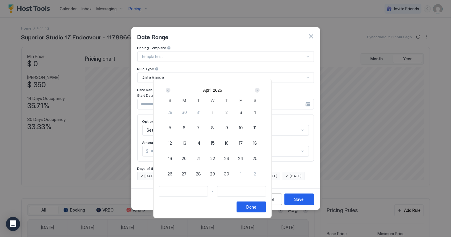
type input "**********"
click at [257, 143] on span "18" at bounding box center [255, 143] width 4 height 6
type input "**********"
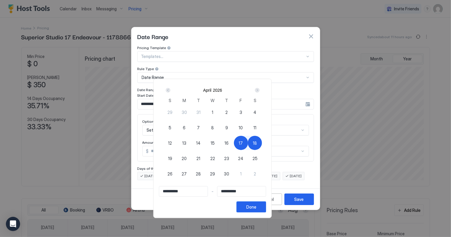
click at [266, 209] on button "Done" at bounding box center [252, 206] width 30 height 11
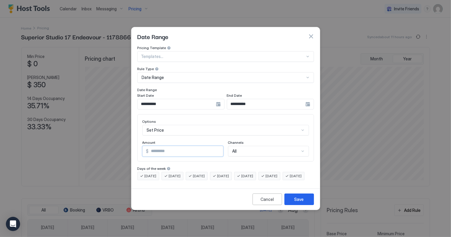
click at [158, 146] on input "*" at bounding box center [186, 151] width 74 height 10
type input "*"
type input "***"
click at [297, 205] on button "Save" at bounding box center [299, 199] width 30 height 12
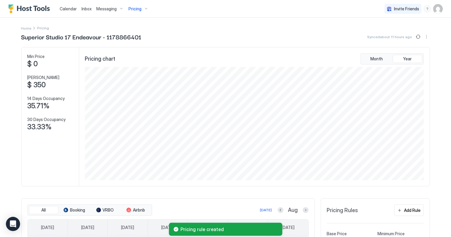
click at [139, 10] on span "Pricing" at bounding box center [135, 8] width 13 height 5
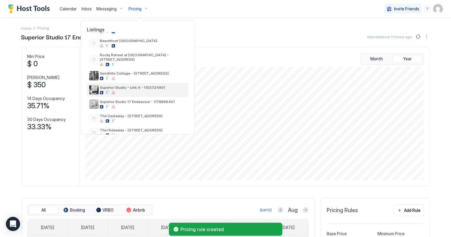
scroll to position [134, 0]
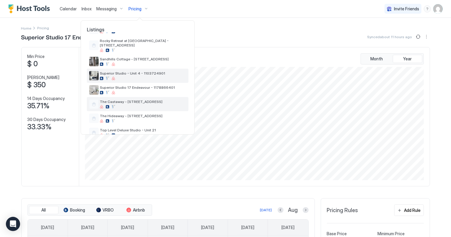
click at [147, 99] on span "The Castaway - [STREET_ADDRESS]" at bounding box center [143, 101] width 86 height 4
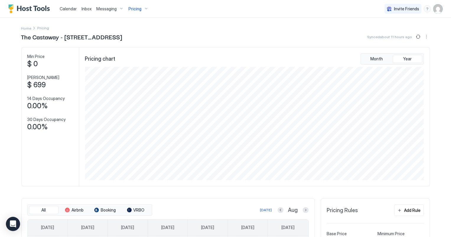
click at [404, 216] on div "Pricing Rules Add Rule" at bounding box center [375, 212] width 97 height 16
click at [405, 210] on div "Add Rule" at bounding box center [412, 210] width 17 height 6
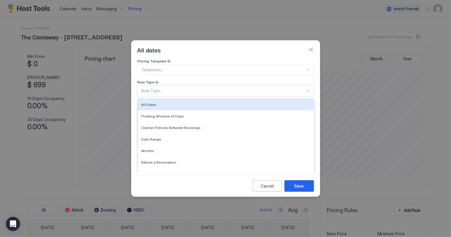
click at [163, 88] on div "Rule Type..." at bounding box center [223, 90] width 164 height 5
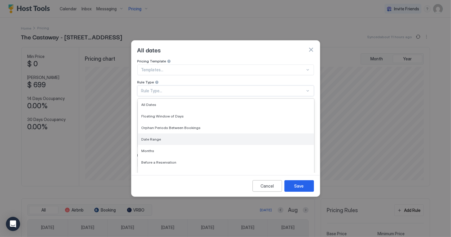
click at [149, 137] on span "Date Range" at bounding box center [152, 139] width 20 height 4
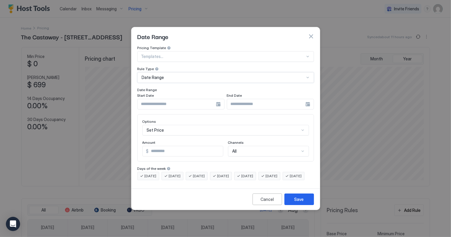
click at [156, 99] on input "Input Field" at bounding box center [177, 104] width 78 height 10
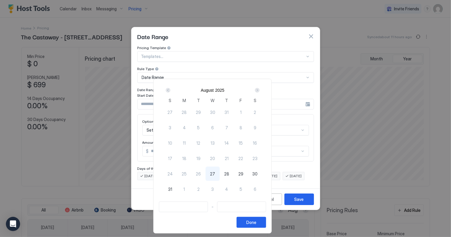
click at [260, 91] on div "Next" at bounding box center [257, 90] width 5 height 5
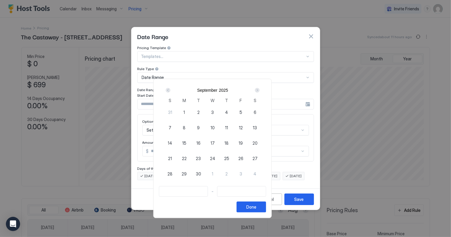
click at [260, 91] on div "Next" at bounding box center [257, 90] width 5 height 5
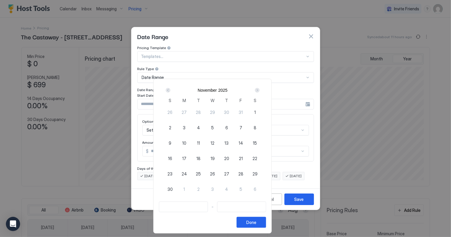
click at [260, 91] on div "Next" at bounding box center [257, 90] width 5 height 5
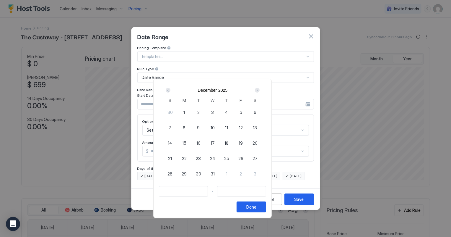
click at [260, 91] on div "Next" at bounding box center [257, 90] width 5 height 5
click at [248, 142] on div "17" at bounding box center [241, 143] width 14 height 14
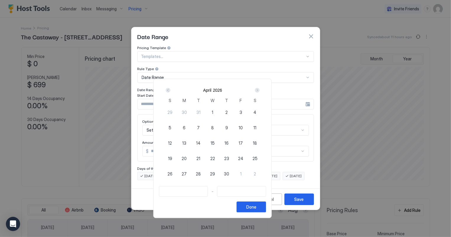
type input "**********"
click at [257, 142] on span "18" at bounding box center [255, 143] width 4 height 6
type input "**********"
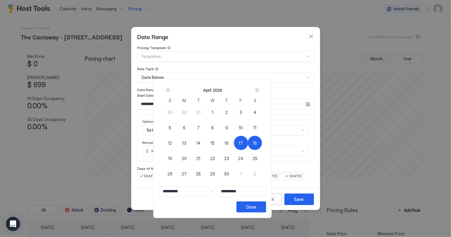
click at [256, 207] on div "Done" at bounding box center [251, 207] width 10 height 6
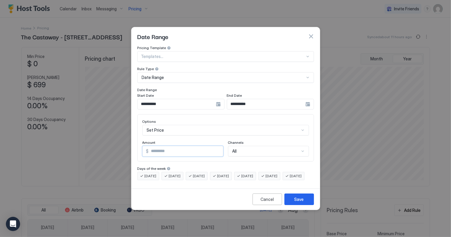
click at [165, 146] on input "*" at bounding box center [186, 151] width 74 height 10
type input "*"
type input "***"
click at [303, 202] on div "Save" at bounding box center [299, 199] width 9 height 6
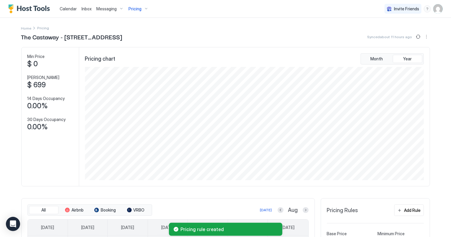
click at [134, 10] on span "Pricing" at bounding box center [135, 8] width 13 height 5
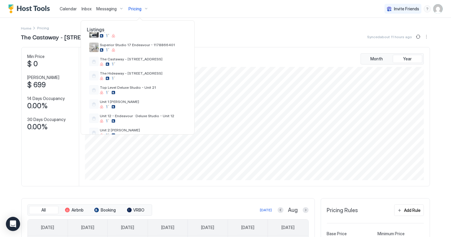
scroll to position [188, 0]
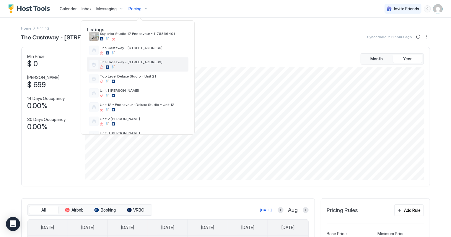
click at [140, 60] on span "The Hideaway - [STREET_ADDRESS]" at bounding box center [143, 62] width 86 height 4
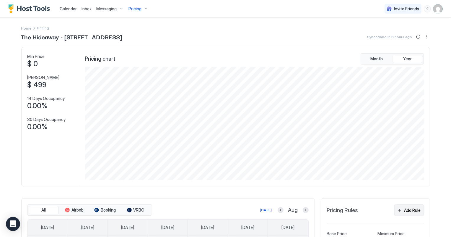
click at [415, 206] on button "Add Rule" at bounding box center [409, 210] width 30 height 12
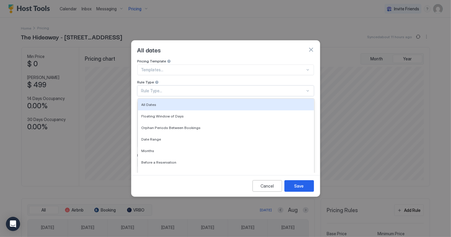
click at [163, 85] on div "Rule Type..." at bounding box center [225, 90] width 177 height 11
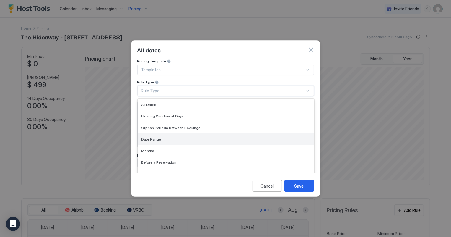
click at [152, 137] on span "Date Range" at bounding box center [152, 139] width 20 height 4
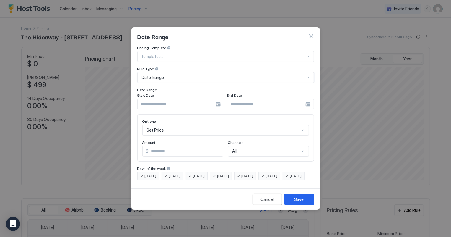
click at [160, 99] on input "Input Field" at bounding box center [177, 104] width 78 height 10
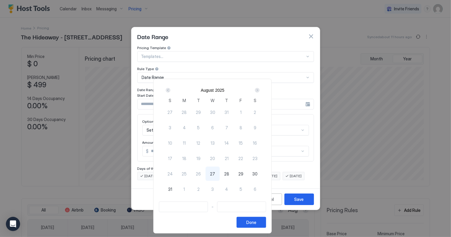
click at [260, 89] on div "Next" at bounding box center [257, 90] width 5 height 5
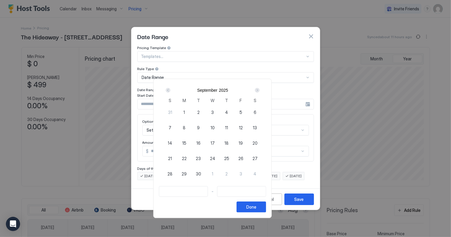
click at [260, 89] on div "Next" at bounding box center [257, 90] width 5 height 5
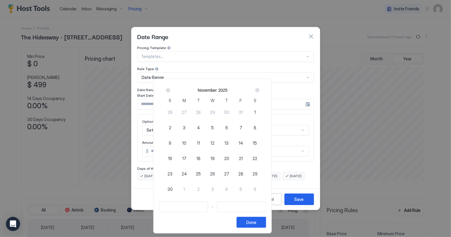
click at [260, 89] on div "Next" at bounding box center [257, 90] width 5 height 5
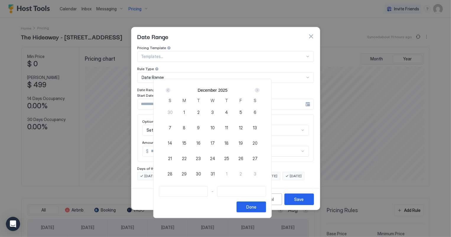
click at [260, 89] on div "Next" at bounding box center [257, 90] width 5 height 5
click at [243, 142] on span "17" at bounding box center [241, 143] width 4 height 6
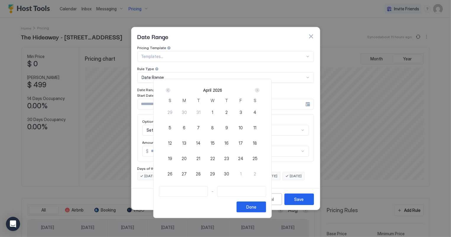
type input "**********"
click at [257, 142] on span "18" at bounding box center [255, 143] width 4 height 6
type input "**********"
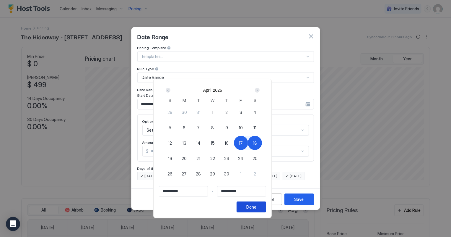
click at [256, 208] on div "Done" at bounding box center [251, 207] width 10 height 6
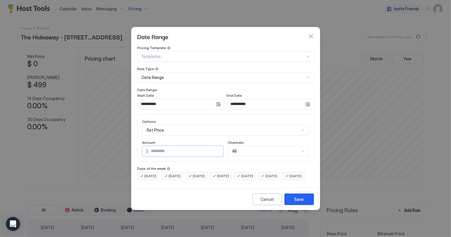
click at [164, 146] on input "*" at bounding box center [186, 151] width 74 height 10
type input "*"
type input "***"
click at [309, 204] on button "Save" at bounding box center [299, 199] width 30 height 12
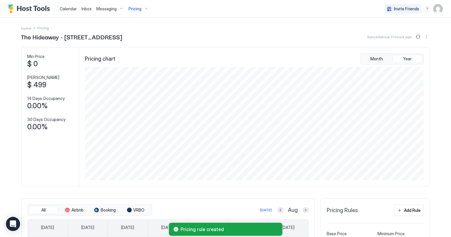
click at [138, 9] on span "Pricing" at bounding box center [135, 8] width 13 height 5
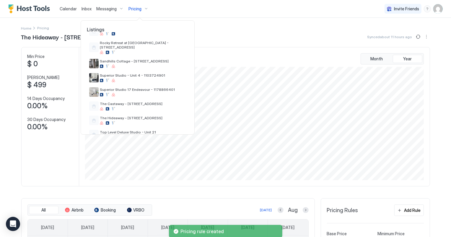
scroll to position [134, 0]
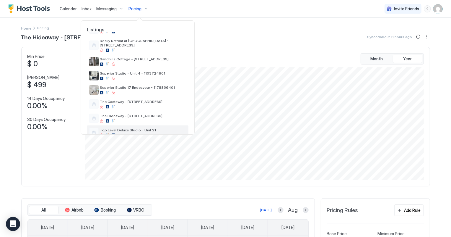
click at [134, 128] on span "Top Level Deluxe Studio - Unit 21" at bounding box center [143, 130] width 86 height 4
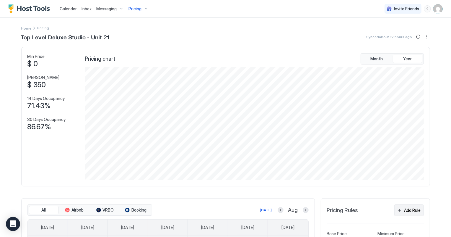
click at [414, 211] on div "Add Rule" at bounding box center [412, 210] width 17 height 6
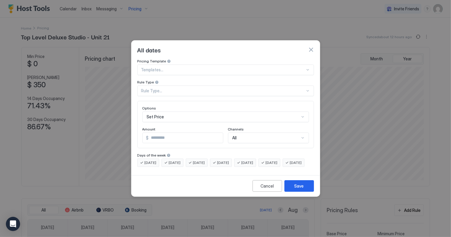
click at [164, 88] on div "Rule Type..." at bounding box center [223, 90] width 164 height 5
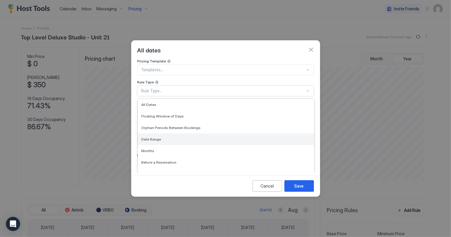
click at [157, 137] on span "Date Range" at bounding box center [152, 139] width 20 height 4
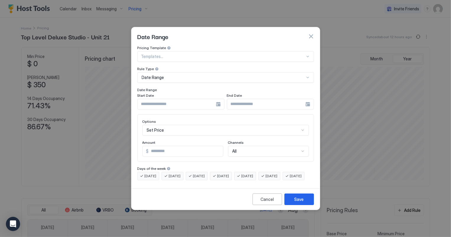
click at [164, 99] on div at bounding box center [180, 104] width 87 height 11
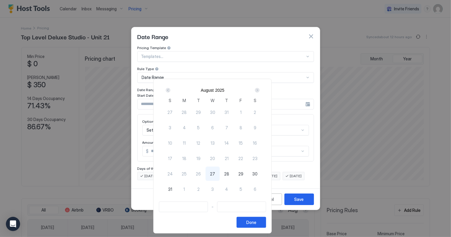
click at [261, 87] on div "Next" at bounding box center [257, 90] width 7 height 7
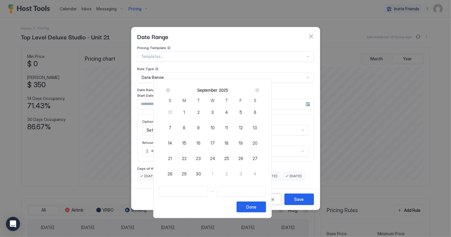
click at [261, 87] on div "Next" at bounding box center [257, 90] width 7 height 7
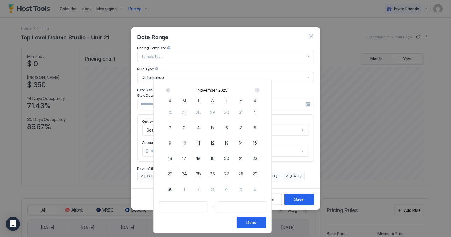
click at [261, 87] on div "Next" at bounding box center [257, 90] width 7 height 7
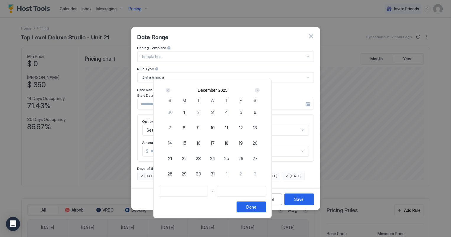
click at [261, 87] on div "Next" at bounding box center [257, 90] width 7 height 7
click at [243, 140] on span "17" at bounding box center [241, 143] width 4 height 6
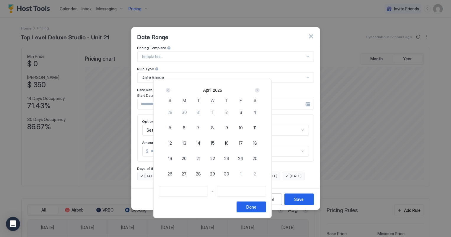
type input "**********"
click at [262, 142] on div "18" at bounding box center [255, 143] width 14 height 14
type input "**********"
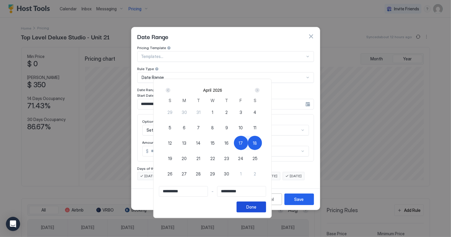
click at [266, 203] on button "Done" at bounding box center [252, 206] width 30 height 11
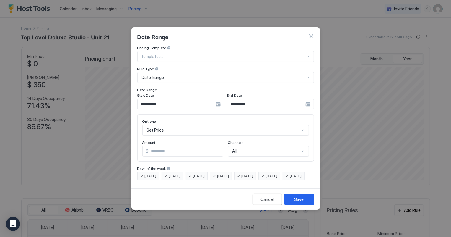
click at [164, 147] on input "*" at bounding box center [186, 151] width 74 height 10
type input "*"
type input "***"
click at [304, 202] on button "Save" at bounding box center [299, 199] width 30 height 12
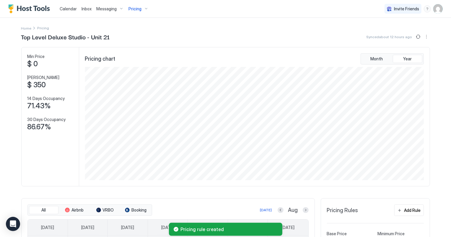
click at [138, 12] on div "Pricing" at bounding box center [138, 9] width 25 height 10
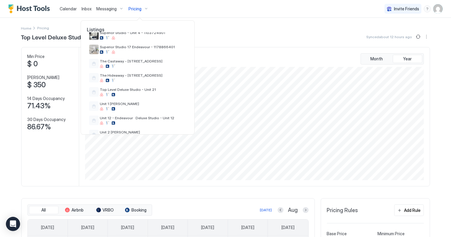
scroll to position [188, 0]
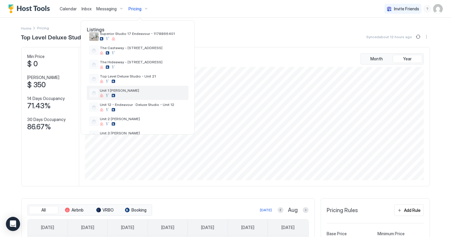
click at [116, 88] on span "Unit 1 [PERSON_NAME]" at bounding box center [143, 90] width 86 height 4
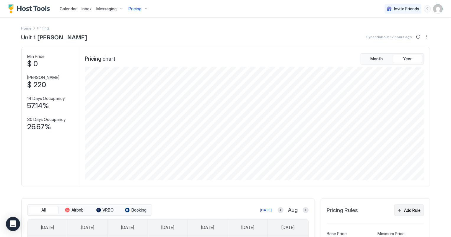
click at [413, 210] on div "Add Rule" at bounding box center [412, 210] width 17 height 6
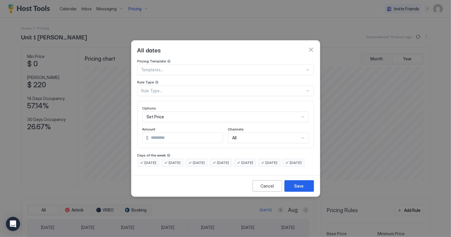
click at [160, 88] on div "Rule Type..." at bounding box center [223, 90] width 164 height 5
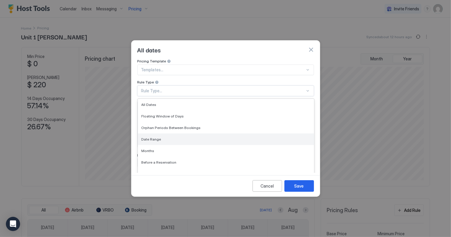
click at [157, 133] on div "Date Range" at bounding box center [226, 139] width 176 height 12
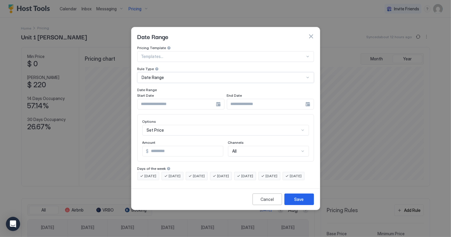
click at [179, 99] on input "Input Field" at bounding box center [177, 104] width 78 height 10
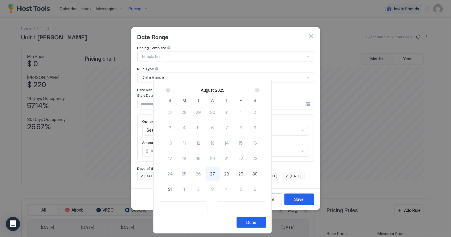
click at [260, 89] on div "Next" at bounding box center [257, 90] width 5 height 5
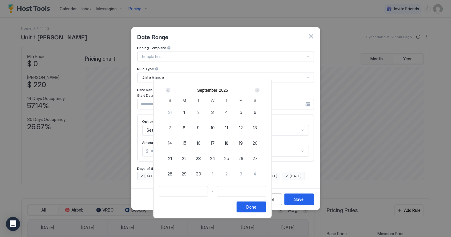
click at [260, 89] on div "Next" at bounding box center [257, 90] width 5 height 5
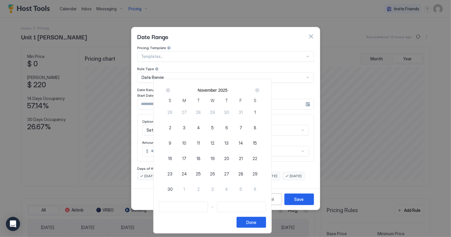
click at [260, 89] on div "Next" at bounding box center [257, 90] width 5 height 5
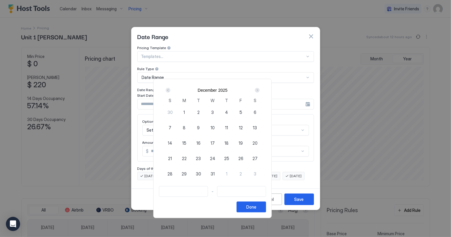
click at [260, 89] on div "Next" at bounding box center [257, 90] width 5 height 5
click at [248, 138] on div "17" at bounding box center [241, 143] width 14 height 14
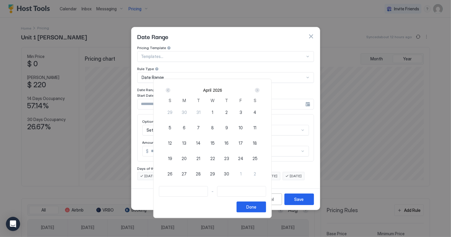
type input "**********"
click at [257, 142] on span "18" at bounding box center [255, 143] width 4 height 6
type input "**********"
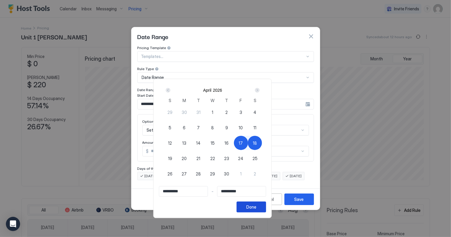
click at [256, 207] on div "Done" at bounding box center [251, 207] width 10 height 6
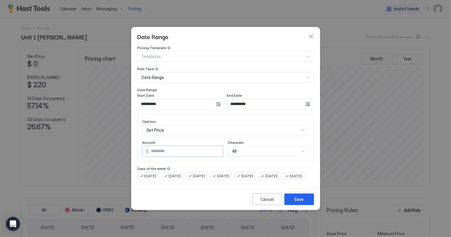
click at [160, 146] on input "*" at bounding box center [186, 151] width 74 height 10
type input "*"
type input "***"
click at [298, 201] on div "Save" at bounding box center [299, 199] width 9 height 6
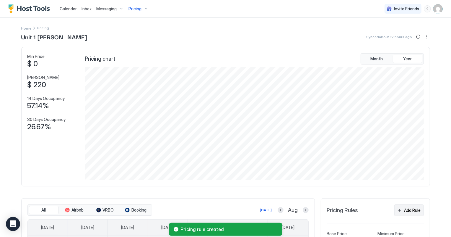
click at [409, 210] on div "Add Rule" at bounding box center [412, 210] width 17 height 6
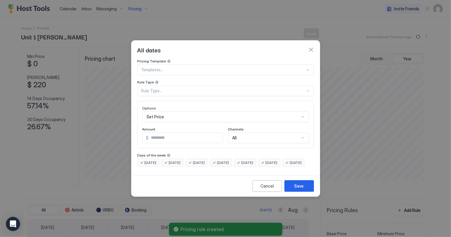
click at [308, 47] on button "button" at bounding box center [311, 50] width 6 height 6
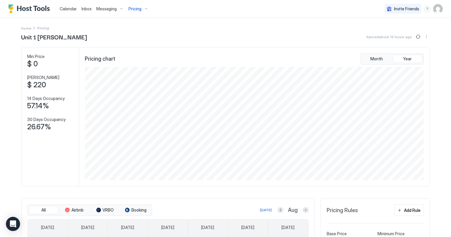
click at [136, 9] on span "Pricing" at bounding box center [135, 8] width 13 height 5
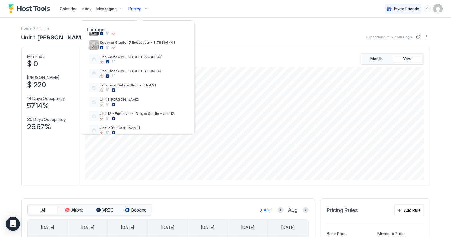
scroll to position [188, 0]
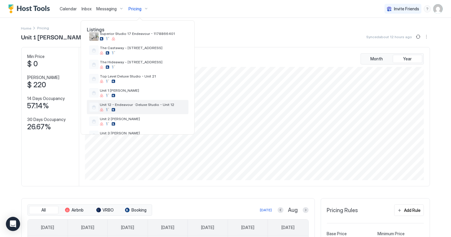
click at [139, 102] on span "Unit 12 - Endeavour · Deluxe Studio - Unit 12" at bounding box center [143, 104] width 86 height 4
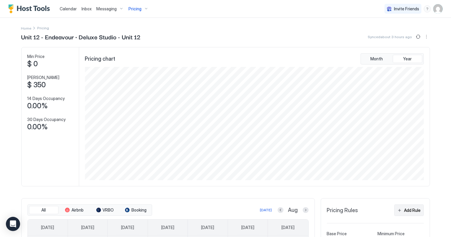
click at [415, 210] on div "Add Rule" at bounding box center [412, 210] width 17 height 6
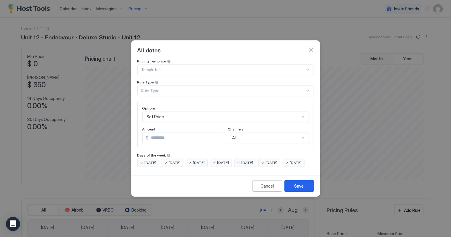
click at [157, 88] on div "Rule Type..." at bounding box center [223, 90] width 164 height 5
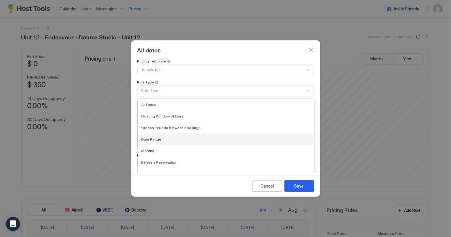
click at [153, 137] on span "Date Range" at bounding box center [152, 139] width 20 height 4
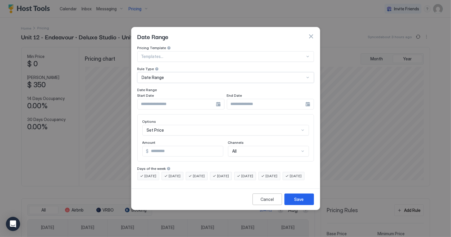
click at [162, 99] on input "Input Field" at bounding box center [177, 104] width 78 height 10
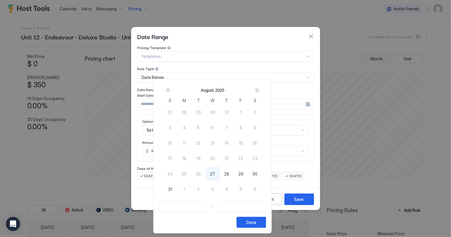
click at [260, 89] on div "Next" at bounding box center [257, 90] width 5 height 5
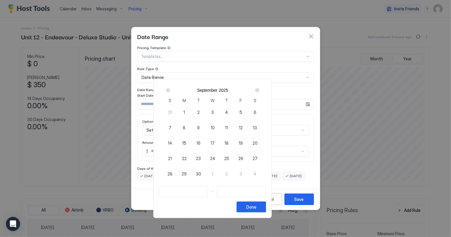
click at [260, 89] on div "Next" at bounding box center [257, 90] width 5 height 5
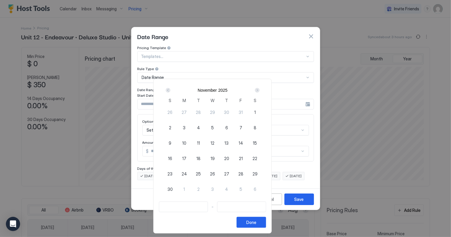
click at [260, 89] on div "Next" at bounding box center [257, 90] width 5 height 5
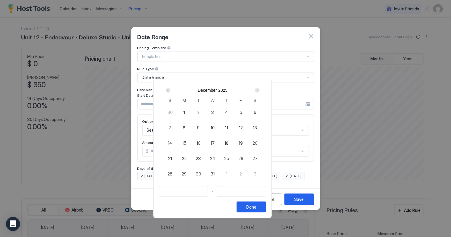
click at [260, 89] on div "Next" at bounding box center [257, 90] width 5 height 5
click at [243, 144] on span "17" at bounding box center [241, 143] width 4 height 6
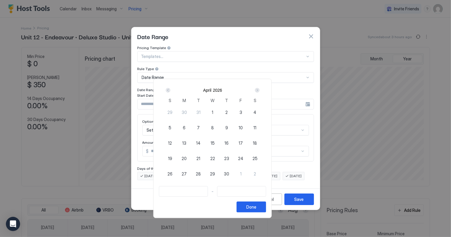
type input "**********"
click at [257, 143] on span "18" at bounding box center [255, 143] width 4 height 6
type input "**********"
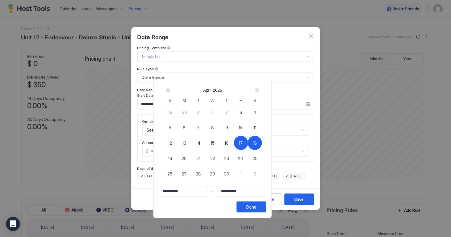
click at [256, 205] on div "Done" at bounding box center [251, 207] width 10 height 6
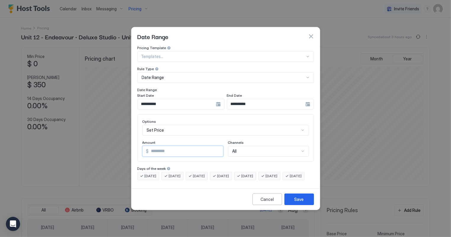
click at [168, 147] on input "*" at bounding box center [186, 151] width 74 height 10
type input "*"
type input "***"
click at [310, 204] on button "Save" at bounding box center [299, 199] width 30 height 12
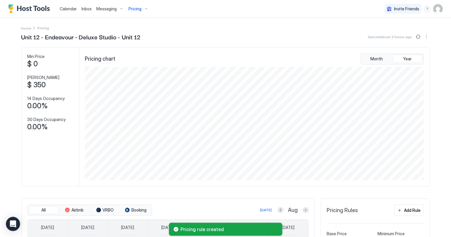
click at [138, 10] on span "Pricing" at bounding box center [135, 8] width 13 height 5
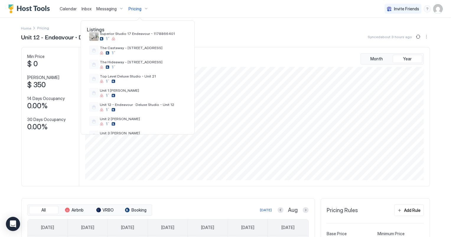
scroll to position [215, 0]
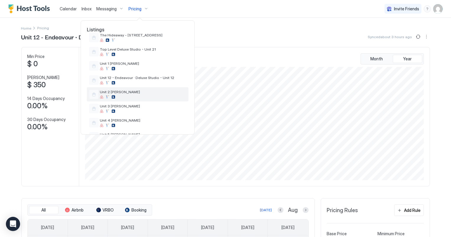
click at [122, 90] on span "Unit 2 [PERSON_NAME]" at bounding box center [143, 92] width 86 height 4
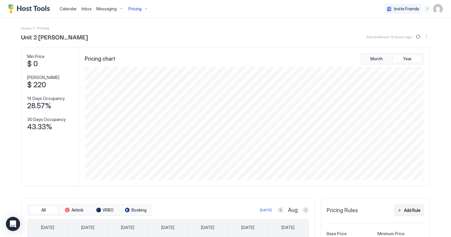
click at [415, 209] on div "Add Rule" at bounding box center [412, 210] width 17 height 6
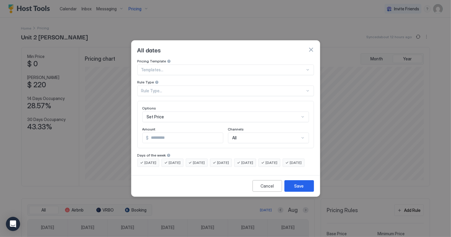
click at [156, 88] on div "Rule Type..." at bounding box center [223, 90] width 164 height 5
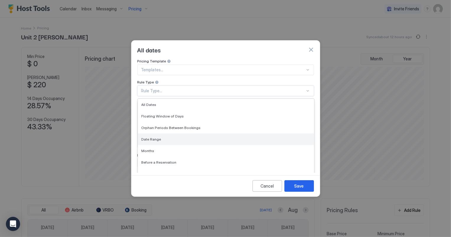
click at [153, 137] on span "Date Range" at bounding box center [152, 139] width 20 height 4
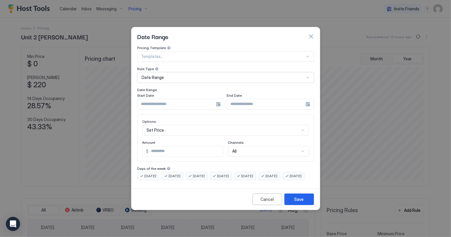
click at [157, 99] on input "Input Field" at bounding box center [177, 104] width 78 height 10
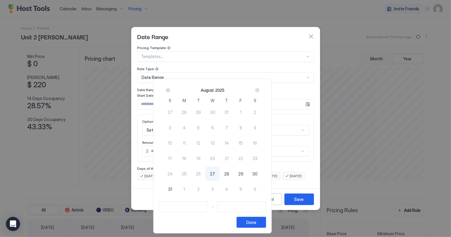
click at [260, 89] on div "Next" at bounding box center [257, 90] width 5 height 5
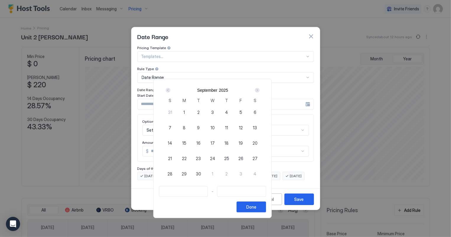
click at [260, 89] on div "Next" at bounding box center [257, 90] width 5 height 5
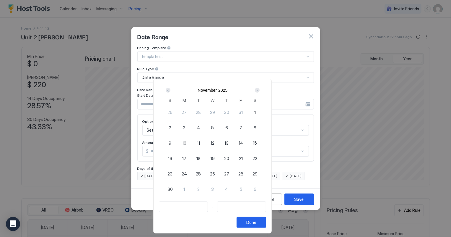
click at [260, 89] on div "Next" at bounding box center [257, 90] width 5 height 5
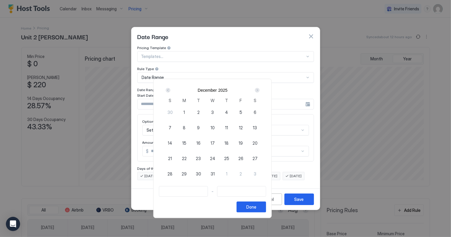
click at [260, 89] on div "Next" at bounding box center [257, 90] width 5 height 5
click at [248, 140] on div "17" at bounding box center [241, 143] width 14 height 14
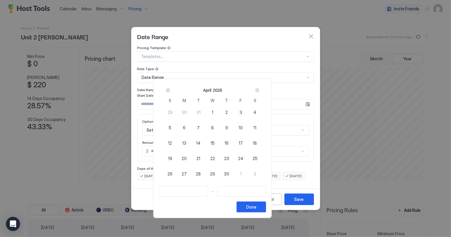
type input "**********"
click at [257, 140] on span "18" at bounding box center [255, 143] width 4 height 6
type input "**********"
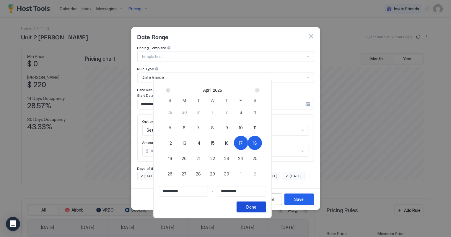
click at [256, 206] on div "Done" at bounding box center [251, 207] width 10 height 6
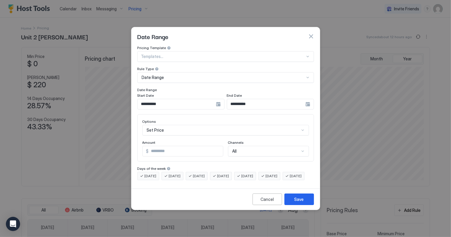
click at [156, 146] on input "*" at bounding box center [186, 151] width 74 height 10
type input "*"
type input "***"
click at [305, 205] on button "Save" at bounding box center [299, 199] width 30 height 12
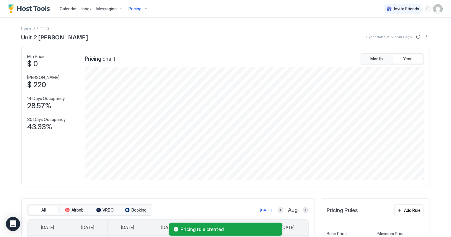
click at [139, 7] on span "Pricing" at bounding box center [135, 8] width 13 height 5
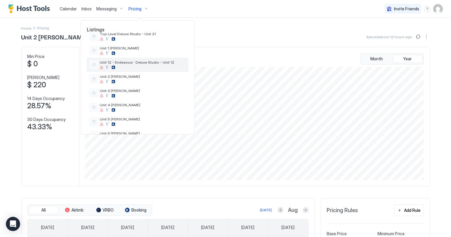
scroll to position [242, 0]
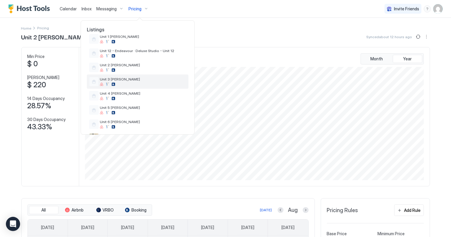
click at [119, 77] on span "Unit 3 [PERSON_NAME]" at bounding box center [143, 79] width 86 height 4
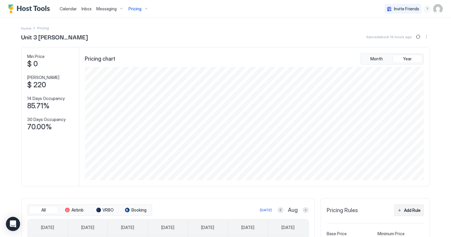
click at [408, 211] on div "Add Rule" at bounding box center [412, 210] width 17 height 6
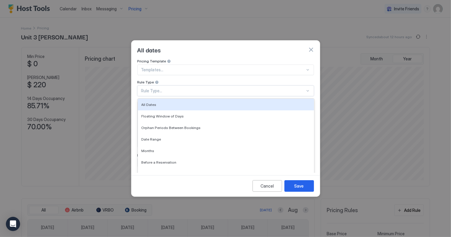
click at [152, 88] on div "Rule Type..." at bounding box center [223, 90] width 164 height 5
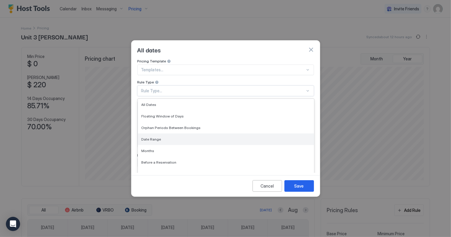
click at [150, 137] on span "Date Range" at bounding box center [152, 139] width 20 height 4
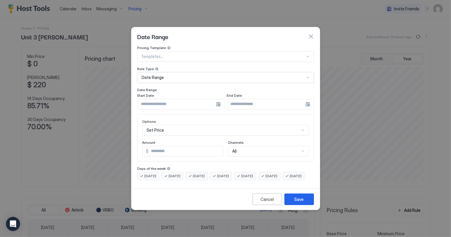
click at [167, 99] on div at bounding box center [180, 104] width 87 height 11
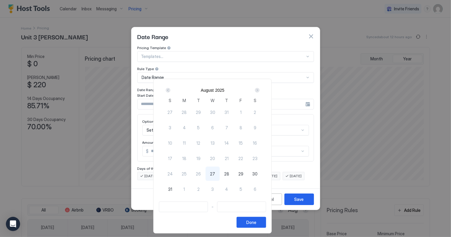
click at [260, 89] on div "Next" at bounding box center [257, 90] width 5 height 5
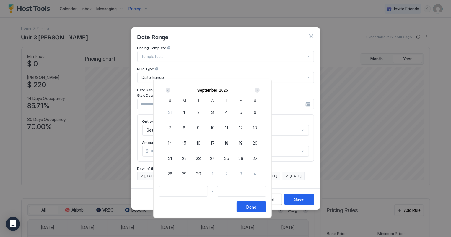
click at [260, 89] on div "Next" at bounding box center [257, 90] width 5 height 5
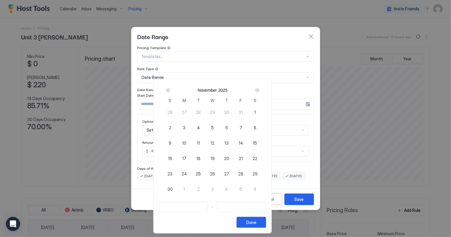
click at [260, 89] on div "Next" at bounding box center [257, 90] width 5 height 5
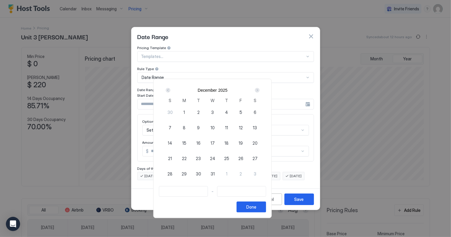
click at [260, 89] on div "Next" at bounding box center [257, 90] width 5 height 5
click at [248, 142] on div "17" at bounding box center [241, 143] width 14 height 14
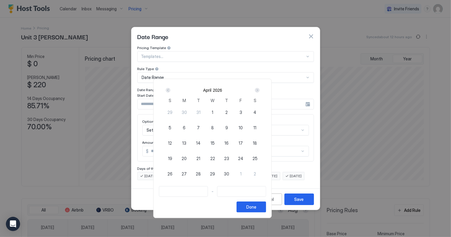
type input "**********"
click at [262, 142] on div "18" at bounding box center [255, 143] width 14 height 14
type input "**********"
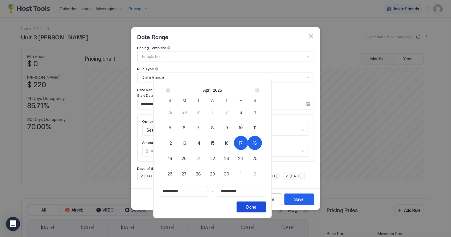
click at [266, 204] on button "Done" at bounding box center [252, 206] width 30 height 11
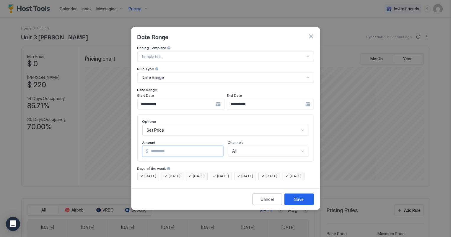
click at [156, 146] on input "*" at bounding box center [186, 151] width 74 height 10
type input "***"
click at [306, 203] on button "Save" at bounding box center [299, 199] width 30 height 12
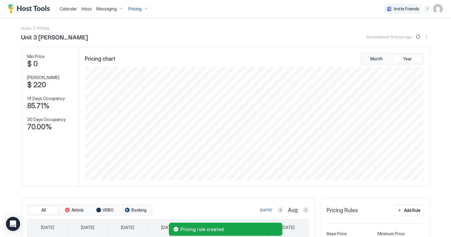
click at [139, 9] on span "Pricing" at bounding box center [135, 8] width 13 height 5
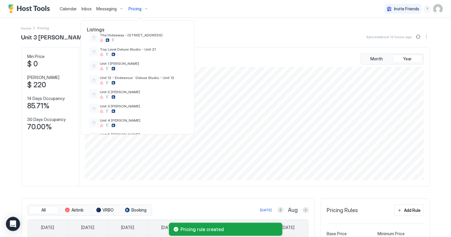
scroll to position [242, 0]
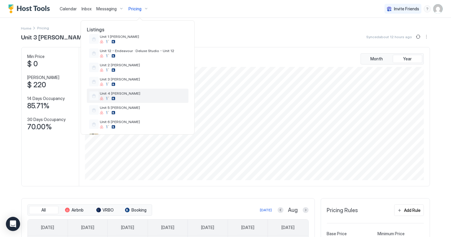
click at [107, 91] on span "Unit 4 [PERSON_NAME]" at bounding box center [143, 93] width 86 height 4
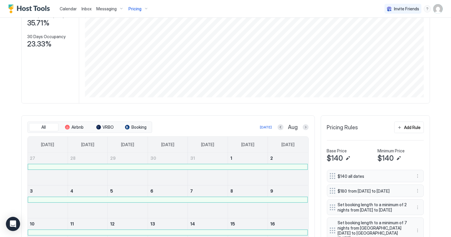
scroll to position [56, 0]
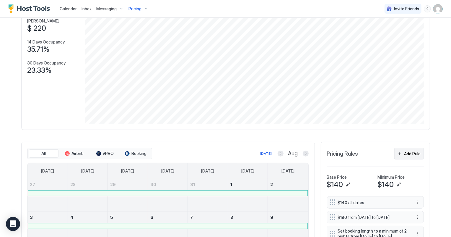
click at [413, 152] on div "Add Rule" at bounding box center [412, 153] width 17 height 6
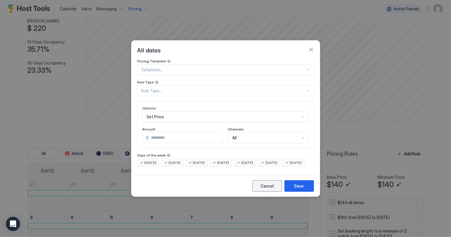
click at [262, 189] on div "Cancel" at bounding box center [267, 186] width 13 height 6
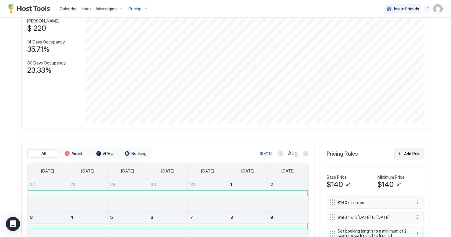
click at [413, 154] on div "Add Rule" at bounding box center [412, 153] width 17 height 6
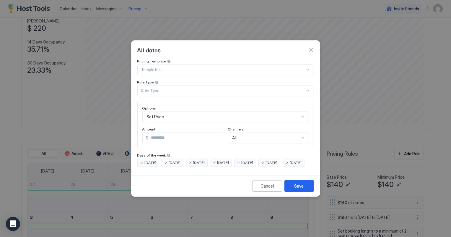
click at [144, 88] on div "Rule Type..." at bounding box center [223, 90] width 164 height 5
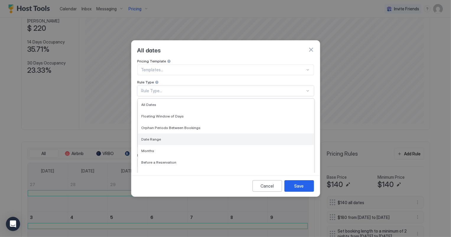
click at [148, 137] on span "Date Range" at bounding box center [152, 139] width 20 height 4
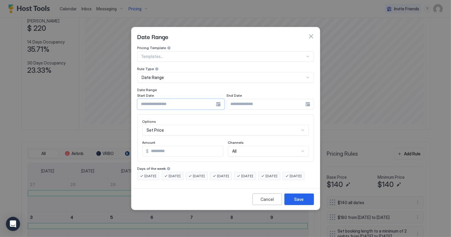
click at [160, 99] on input "Input Field" at bounding box center [177, 104] width 78 height 10
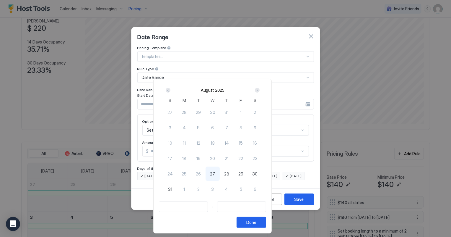
click at [260, 89] on div "Next" at bounding box center [257, 90] width 5 height 5
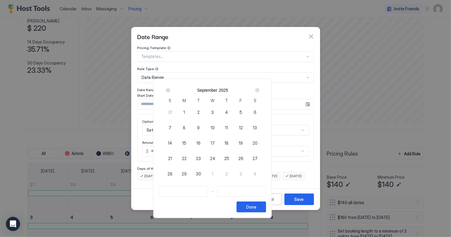
click at [260, 89] on div "Next" at bounding box center [257, 90] width 5 height 5
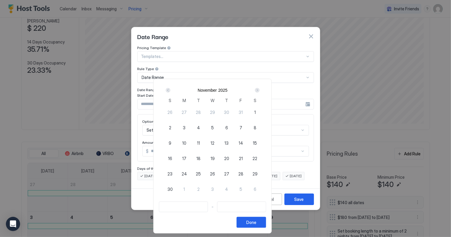
click at [260, 89] on div "Next" at bounding box center [257, 90] width 5 height 5
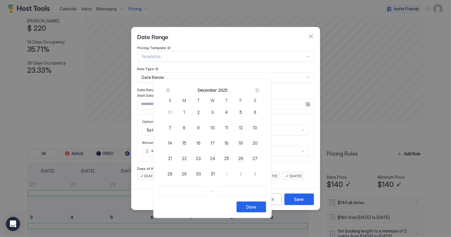
click at [260, 89] on div "Next" at bounding box center [257, 90] width 5 height 5
click at [243, 144] on span "17" at bounding box center [241, 143] width 4 height 6
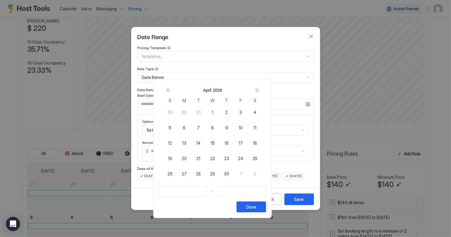
type input "**********"
click at [262, 144] on div "18" at bounding box center [255, 143] width 14 height 14
type input "**********"
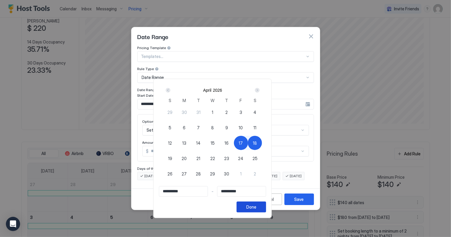
click at [256, 206] on div "Done" at bounding box center [251, 207] width 10 height 6
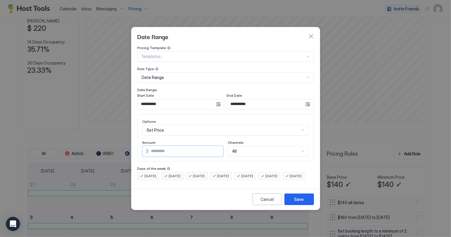
click at [160, 149] on input "*" at bounding box center [186, 151] width 74 height 10
type input "*"
type input "***"
click at [301, 201] on button "Save" at bounding box center [299, 199] width 30 height 12
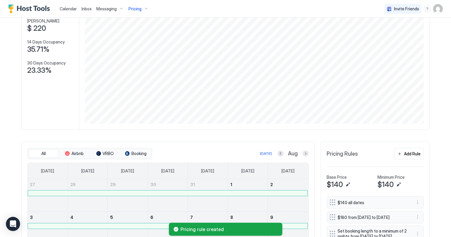
click at [135, 3] on button "Pricing" at bounding box center [138, 8] width 25 height 17
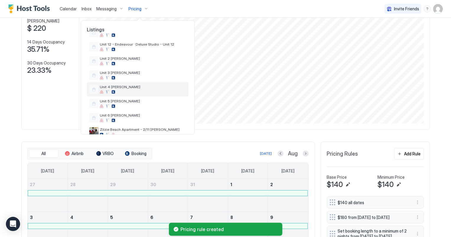
scroll to position [269, 0]
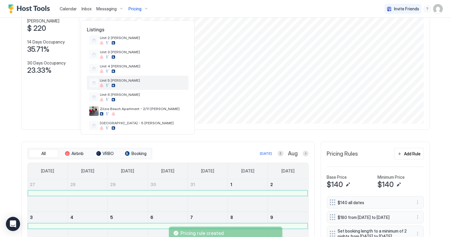
click at [119, 78] on span "Unit 5 [PERSON_NAME]" at bounding box center [143, 80] width 86 height 4
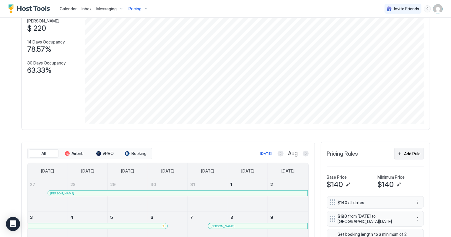
click at [404, 153] on div "Add Rule" at bounding box center [412, 153] width 17 height 6
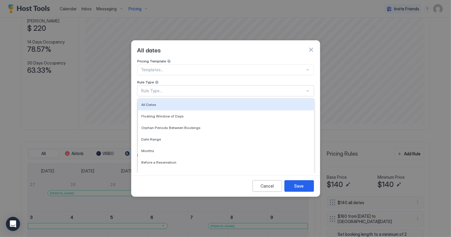
click at [165, 88] on div "Rule Type..." at bounding box center [223, 90] width 164 height 5
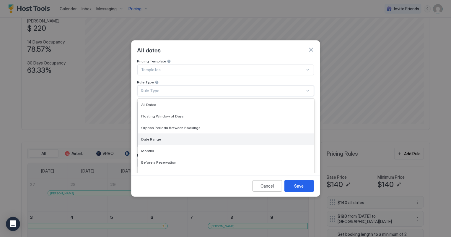
click at [163, 137] on div "Date Range" at bounding box center [226, 139] width 169 height 4
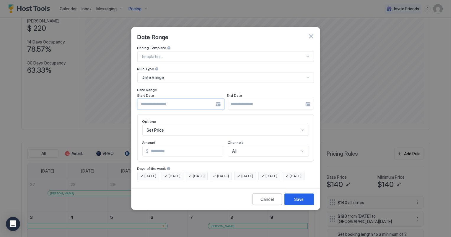
click at [161, 100] on input "Input Field" at bounding box center [177, 104] width 78 height 10
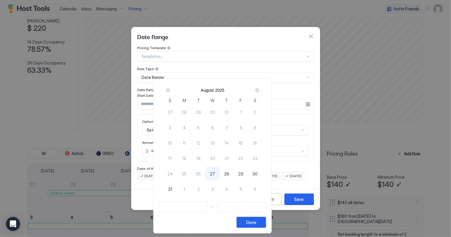
click at [260, 90] on div "Next" at bounding box center [257, 90] width 5 height 5
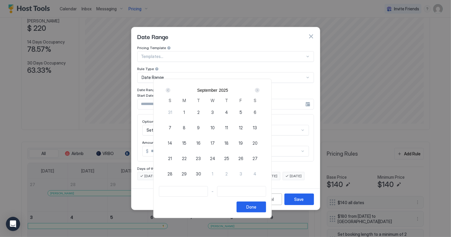
click at [260, 90] on div "Next" at bounding box center [257, 90] width 5 height 5
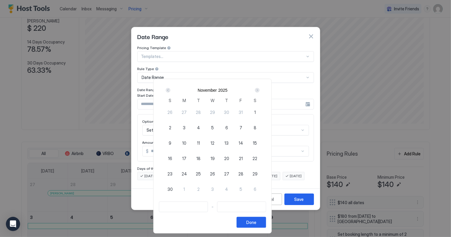
click at [260, 90] on div "Next" at bounding box center [257, 90] width 5 height 5
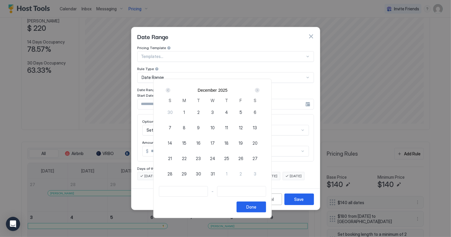
click at [260, 90] on div "Next" at bounding box center [257, 90] width 5 height 5
click at [248, 144] on div "17" at bounding box center [241, 143] width 14 height 14
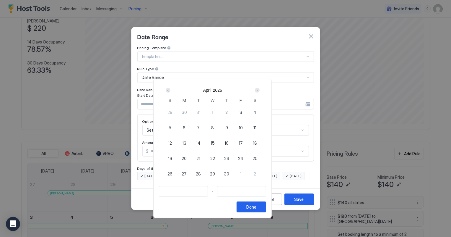
type input "**********"
click at [262, 143] on div "18" at bounding box center [255, 143] width 14 height 14
type input "**********"
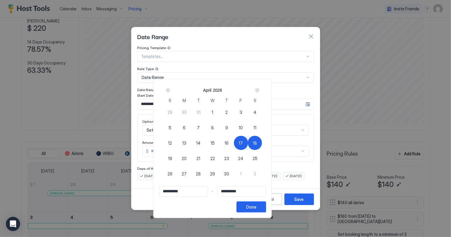
click at [266, 208] on button "Done" at bounding box center [252, 206] width 30 height 11
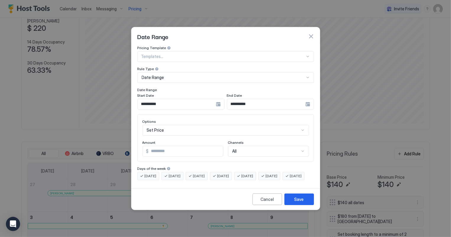
click at [168, 148] on input "*" at bounding box center [186, 151] width 74 height 10
type input "*"
type input "***"
click at [303, 201] on button "Save" at bounding box center [299, 199] width 30 height 12
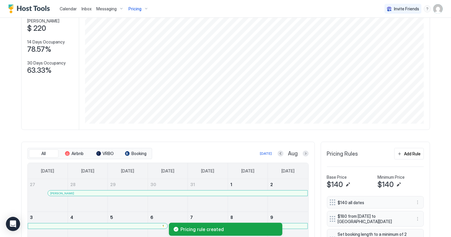
click at [131, 8] on span "Pricing" at bounding box center [135, 8] width 13 height 5
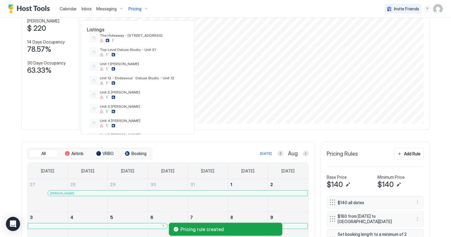
scroll to position [215, 0]
click at [134, 130] on div "Unit 5 [PERSON_NAME]" at bounding box center [138, 137] width 102 height 14
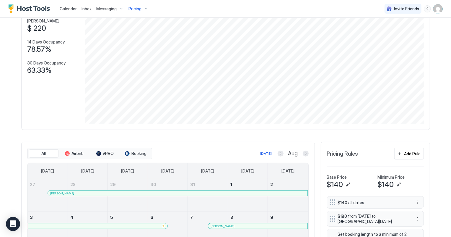
click at [138, 12] on div "Pricing" at bounding box center [138, 9] width 25 height 10
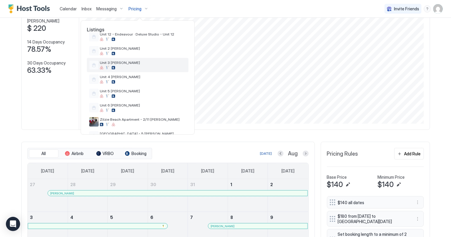
scroll to position [269, 0]
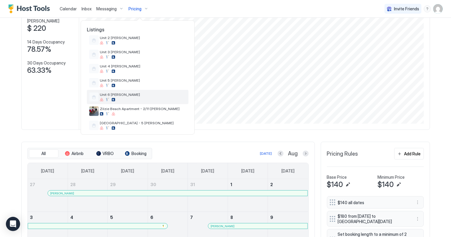
click at [113, 92] on span "Unit 6 [PERSON_NAME]" at bounding box center [143, 94] width 86 height 4
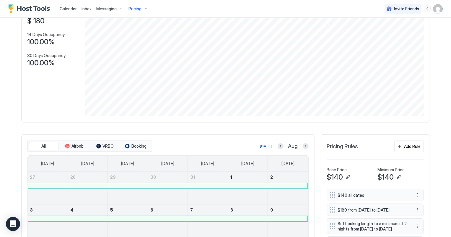
scroll to position [56, 0]
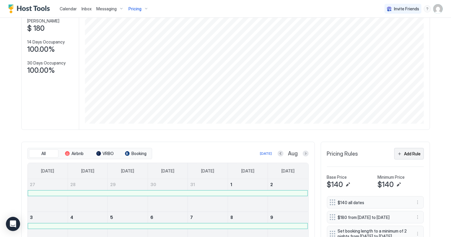
click at [408, 155] on div "Add Rule" at bounding box center [412, 153] width 17 height 6
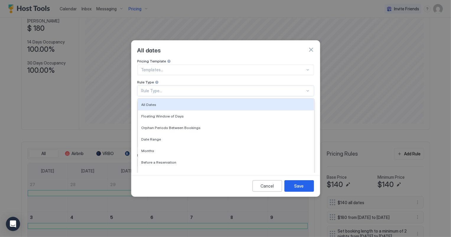
click at [154, 88] on div "Rule Type..." at bounding box center [223, 90] width 164 height 5
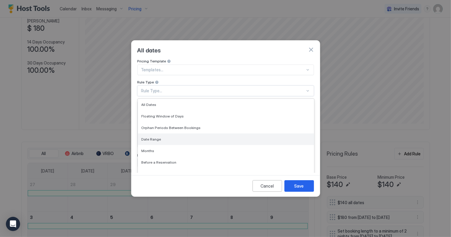
click at [153, 137] on span "Date Range" at bounding box center [152, 139] width 20 height 4
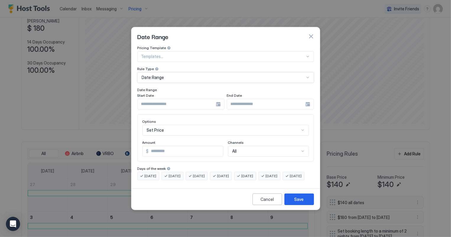
click at [154, 99] on input "Input Field" at bounding box center [177, 104] width 78 height 10
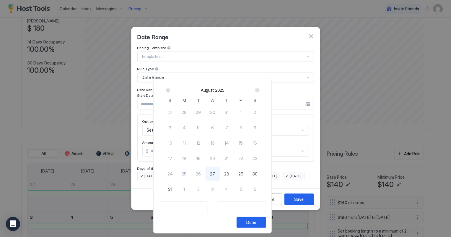
click at [260, 88] on div "Next" at bounding box center [257, 90] width 5 height 5
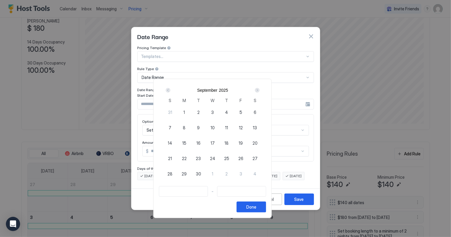
click at [260, 88] on div "Next" at bounding box center [257, 90] width 5 height 5
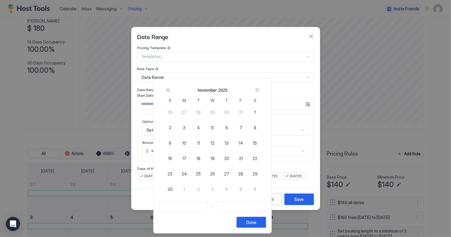
click at [260, 88] on div "Next" at bounding box center [257, 90] width 5 height 5
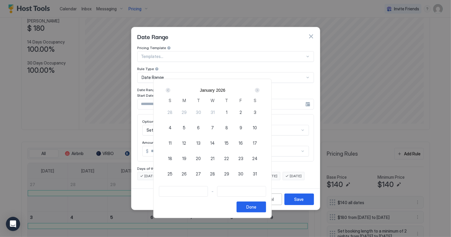
click at [260, 88] on div "Next" at bounding box center [257, 90] width 5 height 5
click at [243, 140] on span "17" at bounding box center [241, 143] width 4 height 6
type input "**********"
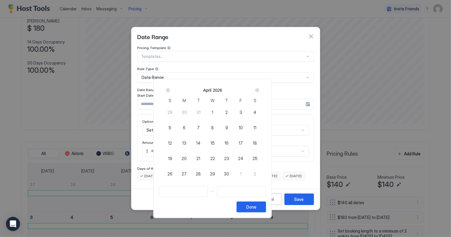
type input "**********"
click at [257, 142] on span "18" at bounding box center [255, 143] width 4 height 6
type input "**********"
click at [266, 207] on button "Done" at bounding box center [252, 206] width 30 height 11
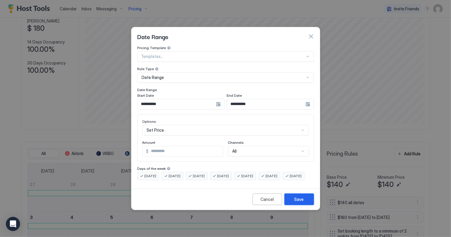
click at [301, 202] on div "Save" at bounding box center [299, 199] width 9 height 6
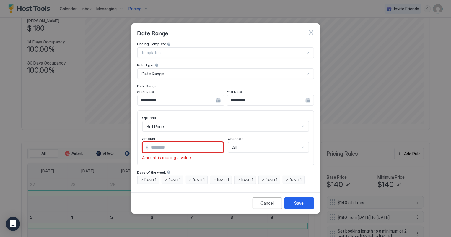
click at [168, 142] on input "*" at bounding box center [186, 147] width 74 height 10
type input "*"
type input "***"
click at [297, 206] on div "Save" at bounding box center [299, 203] width 9 height 6
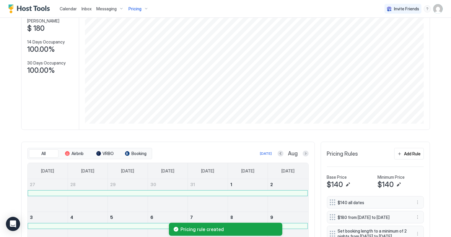
click at [134, 13] on div "Pricing" at bounding box center [138, 9] width 25 height 10
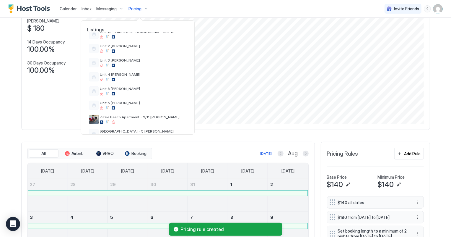
scroll to position [269, 0]
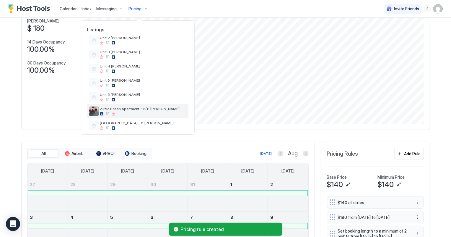
click at [122, 106] on span "Zilzie Beach Apartment - 2/11 [PERSON_NAME]" at bounding box center [143, 108] width 86 height 4
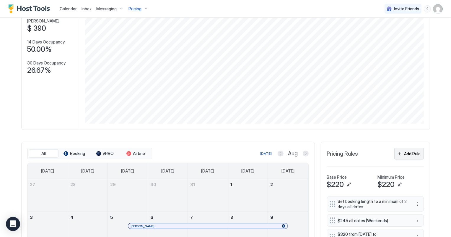
click at [416, 151] on div "Add Rule" at bounding box center [412, 153] width 17 height 6
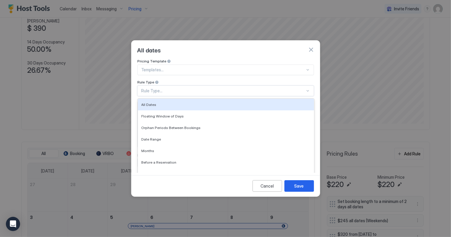
click at [155, 88] on div "Rule Type..." at bounding box center [223, 90] width 164 height 5
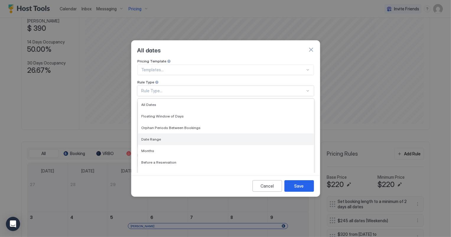
click at [157, 137] on span "Date Range" at bounding box center [152, 139] width 20 height 4
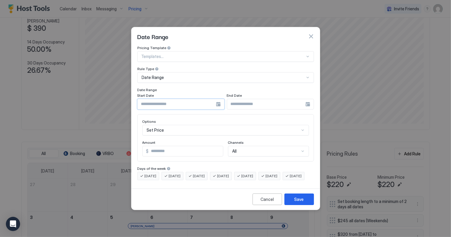
click at [161, 99] on input "Input Field" at bounding box center [177, 104] width 78 height 10
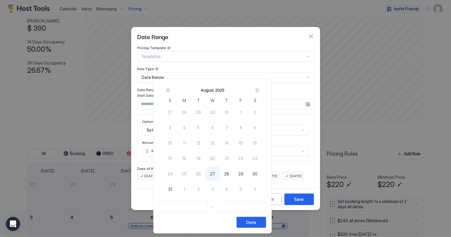
click at [260, 89] on div "Next" at bounding box center [257, 90] width 5 height 5
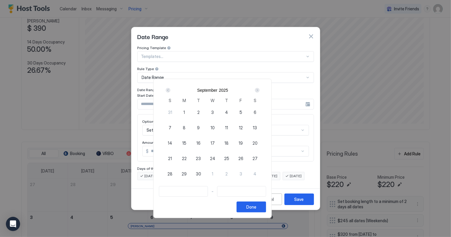
click at [260, 89] on div "Next" at bounding box center [257, 90] width 5 height 5
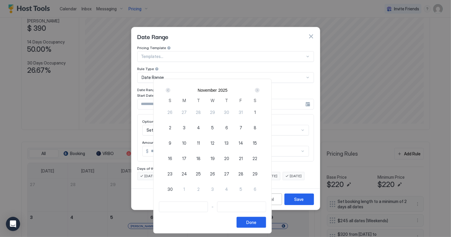
click at [260, 89] on div "Next" at bounding box center [257, 90] width 5 height 5
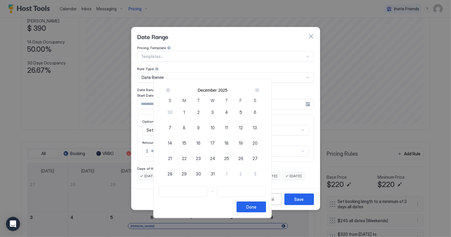
click at [260, 89] on div "Next" at bounding box center [257, 90] width 5 height 5
click at [243, 144] on span "17" at bounding box center [241, 143] width 4 height 6
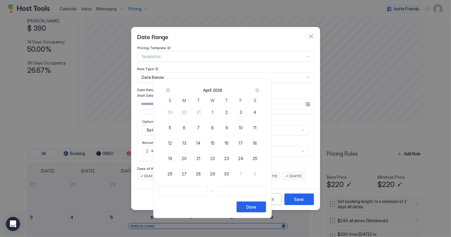
type input "**********"
click at [257, 141] on span "18" at bounding box center [255, 143] width 4 height 6
type input "**********"
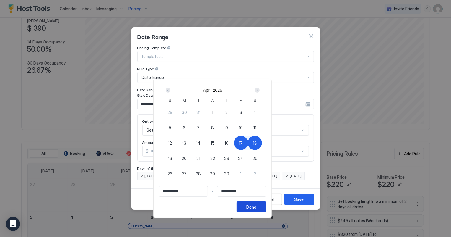
click at [256, 209] on div "Done" at bounding box center [251, 207] width 10 height 6
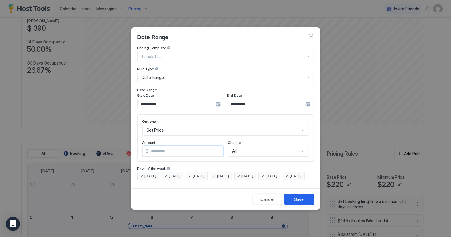
click at [161, 147] on input "*" at bounding box center [186, 151] width 74 height 10
type input "*"
type input "***"
click at [298, 202] on div "Save" at bounding box center [299, 199] width 9 height 6
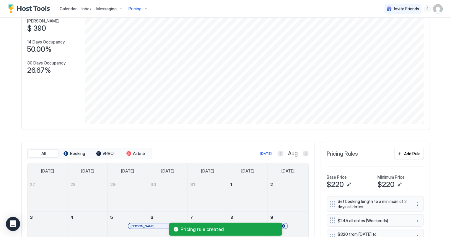
click at [142, 10] on div "Pricing" at bounding box center [138, 9] width 25 height 10
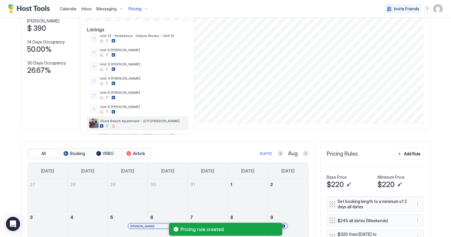
scroll to position [269, 0]
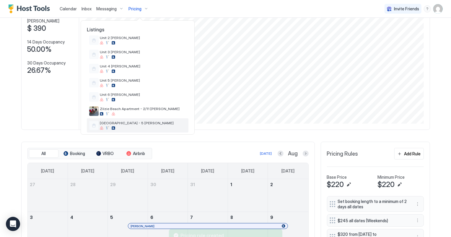
click at [140, 121] on span "[GEOGRAPHIC_DATA] - 5 [PERSON_NAME]" at bounding box center [143, 123] width 86 height 4
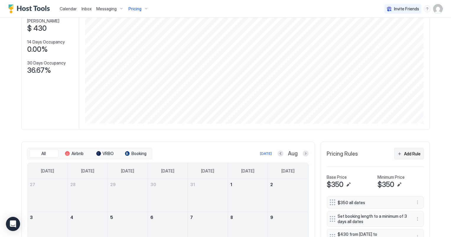
click at [411, 152] on div "Add Rule" at bounding box center [412, 153] width 17 height 6
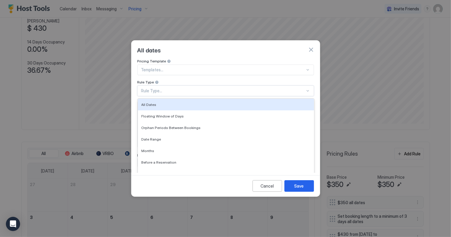
click at [154, 88] on div "Rule Type..." at bounding box center [223, 90] width 164 height 5
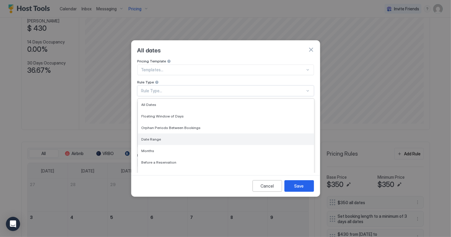
click at [156, 137] on span "Date Range" at bounding box center [152, 139] width 20 height 4
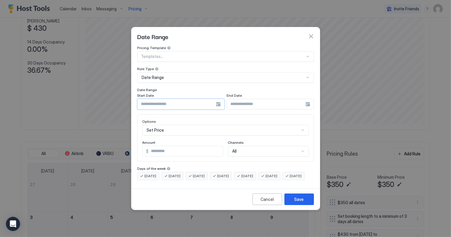
click at [156, 100] on input "Input Field" at bounding box center [177, 104] width 78 height 10
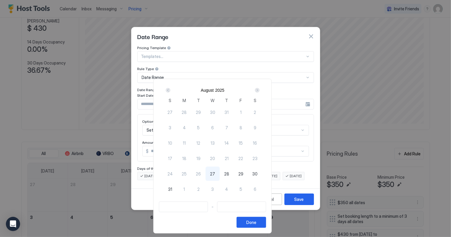
click at [260, 90] on div "Next" at bounding box center [257, 90] width 5 height 5
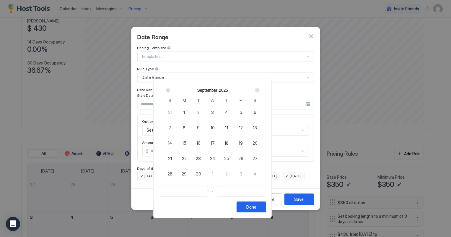
click at [260, 90] on div "Next" at bounding box center [257, 90] width 5 height 5
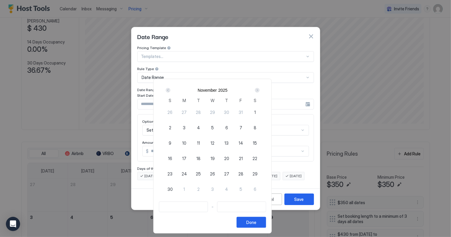
click at [260, 90] on div "Next" at bounding box center [257, 90] width 5 height 5
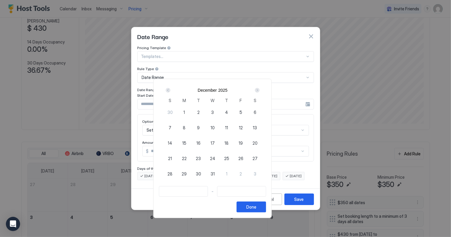
click at [260, 90] on div "Next" at bounding box center [257, 90] width 5 height 5
click at [248, 144] on div "17" at bounding box center [241, 143] width 14 height 14
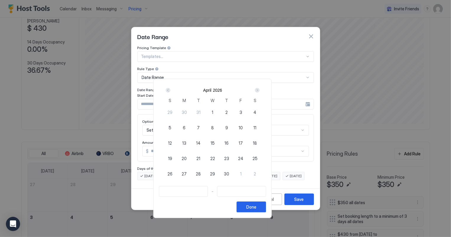
type input "**********"
click at [262, 144] on div "18" at bounding box center [255, 143] width 14 height 14
type input "**********"
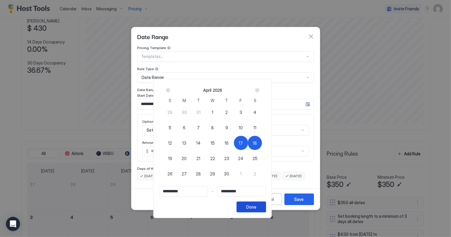
click at [256, 207] on div "Done" at bounding box center [251, 207] width 10 height 6
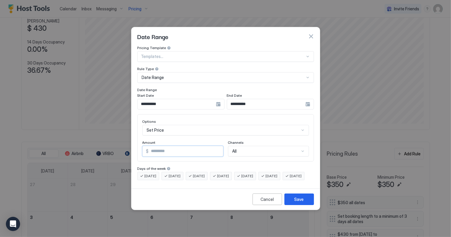
click at [168, 147] on input "*" at bounding box center [186, 151] width 74 height 10
type input "*"
type input "***"
click at [303, 202] on div "Save" at bounding box center [299, 199] width 9 height 6
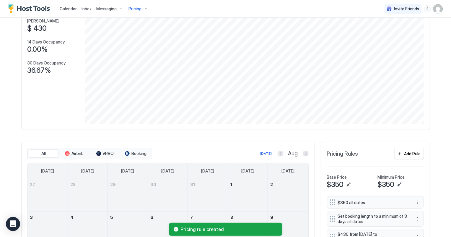
click at [65, 8] on span "Calendar" at bounding box center [68, 8] width 17 height 5
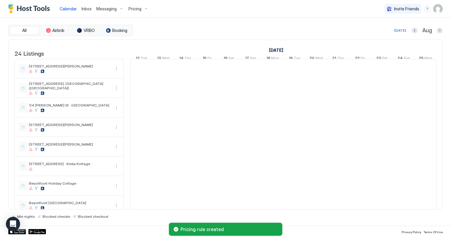
scroll to position [0, 328]
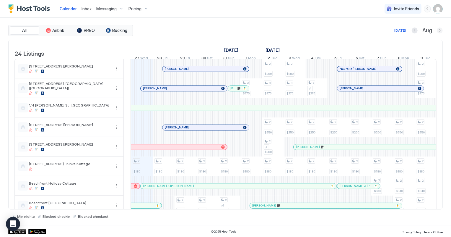
click at [439, 31] on button "Next month" at bounding box center [440, 30] width 6 height 6
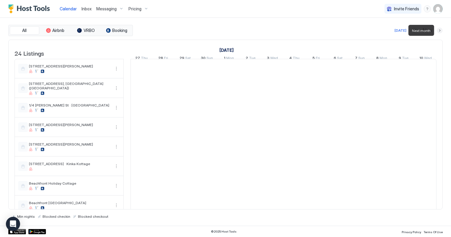
click at [439, 31] on button "Next month" at bounding box center [440, 30] width 6 height 6
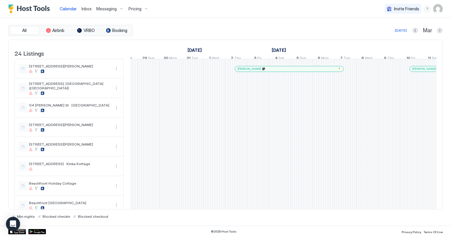
scroll to position [0, 0]
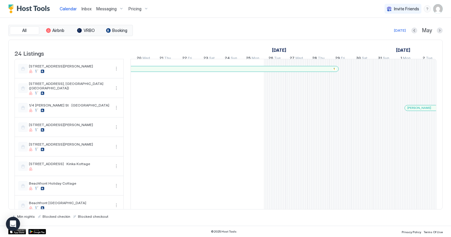
click at [176, 71] on div at bounding box center [175, 68] width 5 height 5
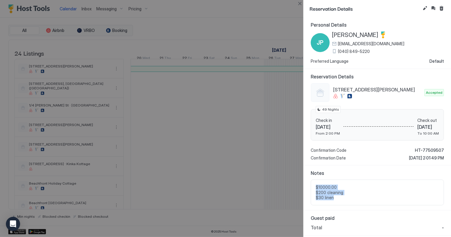
drag, startPoint x: 337, startPoint y: 198, endPoint x: 311, endPoint y: 186, distance: 28.6
click at [311, 186] on div "$10000.00 $200 cleaning $30 linen" at bounding box center [377, 192] width 133 height 26
copy span "$10000.00 $200 cleaning $30 linen"
click at [299, 3] on button "Close" at bounding box center [299, 3] width 7 height 7
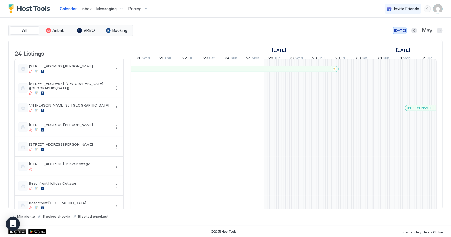
click at [399, 30] on div "[DATE]" at bounding box center [400, 30] width 12 height 5
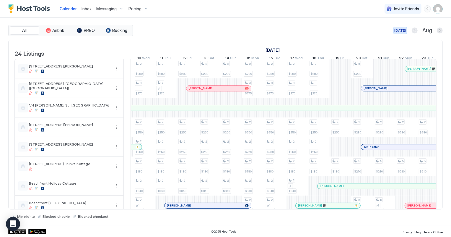
scroll to position [0, 328]
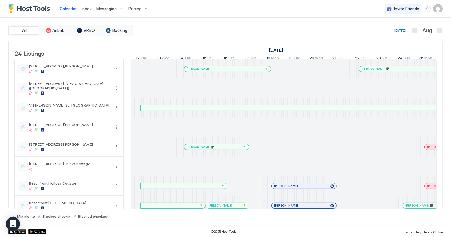
scroll to position [0, 328]
